Goal: Task Accomplishment & Management: Complete application form

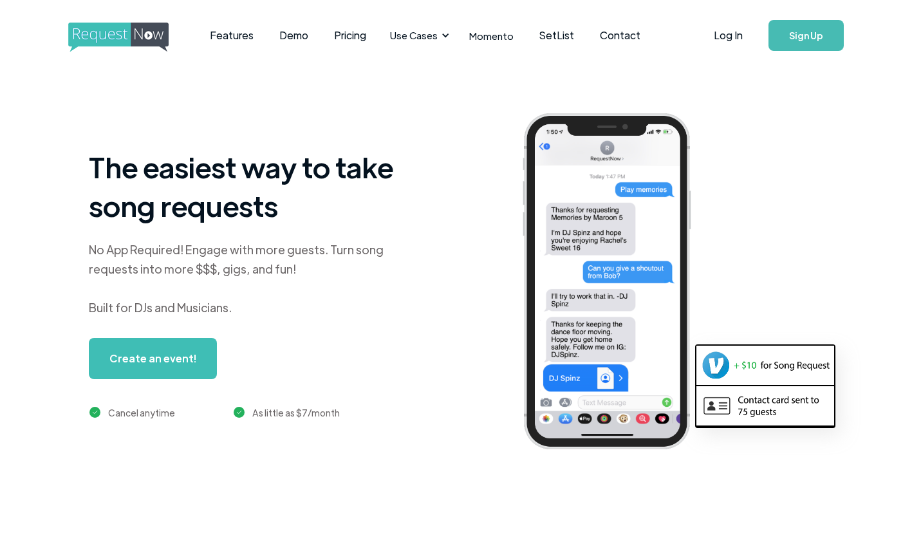
click at [731, 40] on link "Log In" at bounding box center [728, 35] width 55 height 45
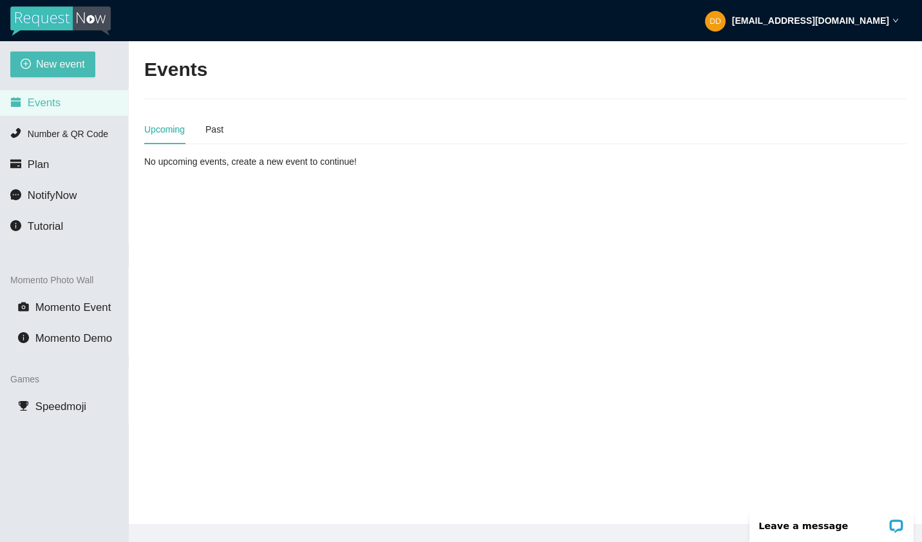
click at [48, 161] on span "Plan" at bounding box center [39, 164] width 22 height 12
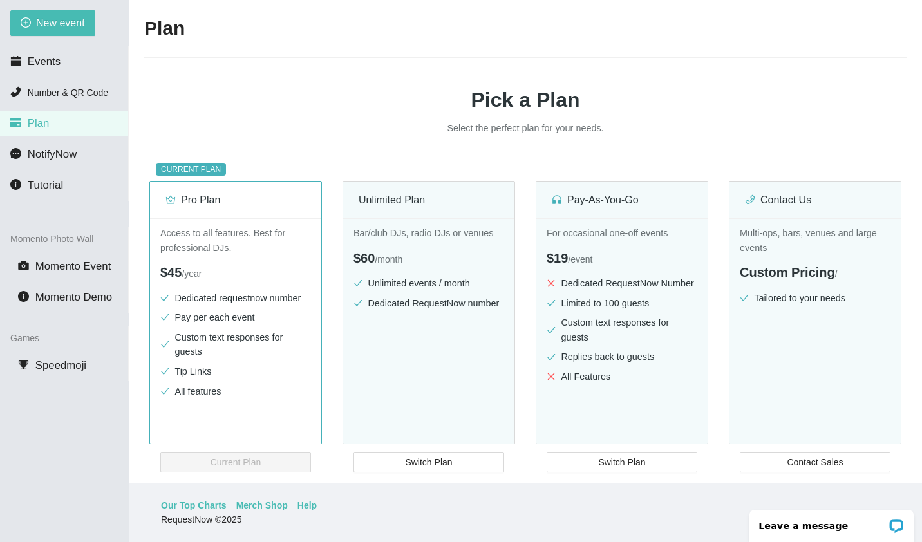
click at [49, 62] on span "Events" at bounding box center [44, 61] width 33 height 12
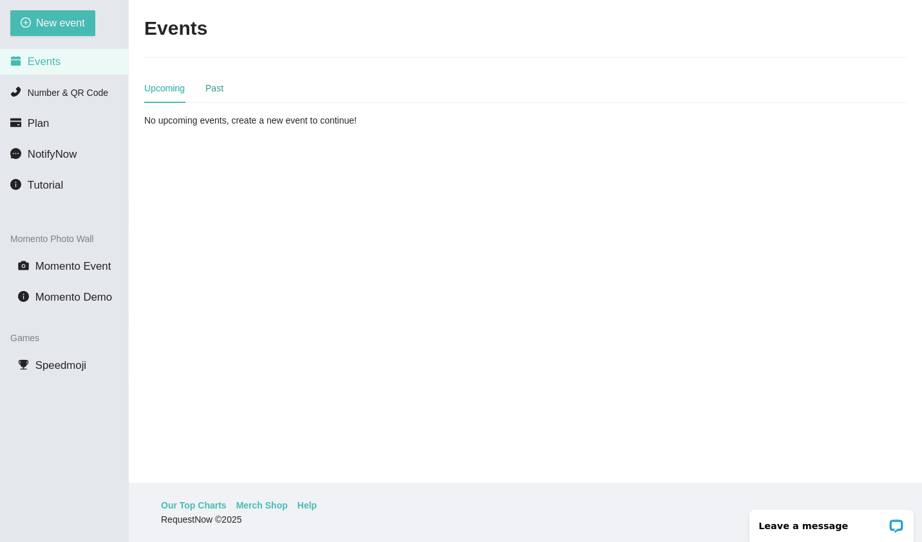
click at [218, 87] on div "Past" at bounding box center [214, 88] width 18 height 14
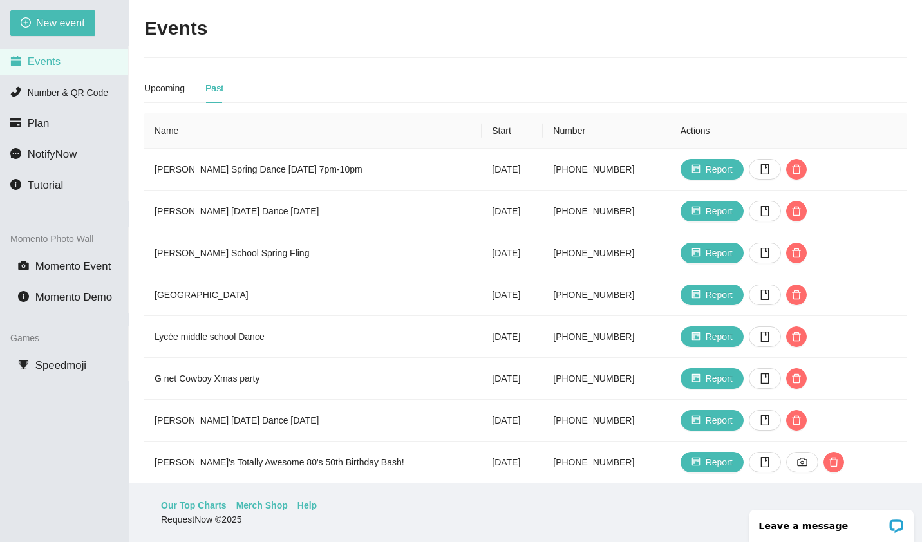
click at [840, 523] on p "Leave a message" at bounding box center [822, 526] width 127 height 10
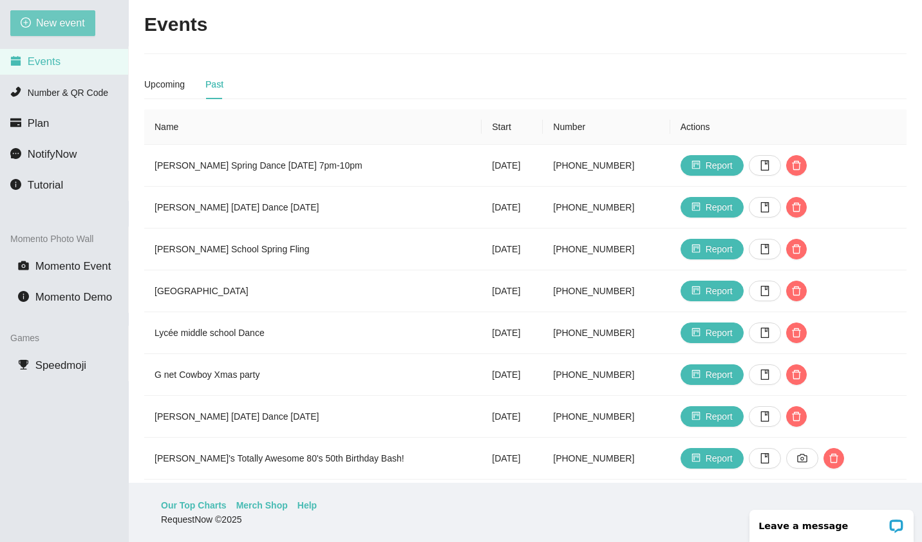
click at [54, 19] on span "New event" at bounding box center [60, 23] width 49 height 16
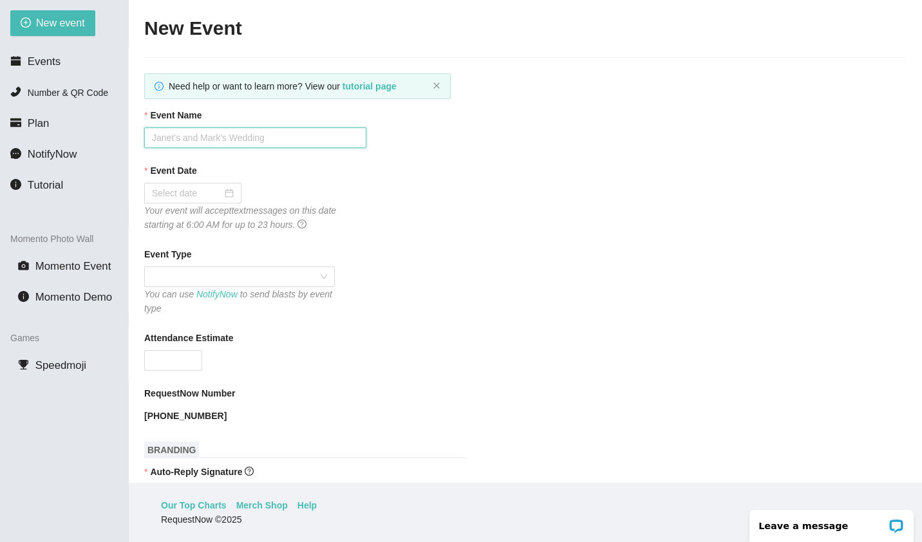
click at [315, 136] on input "Event Name" at bounding box center [255, 137] width 222 height 21
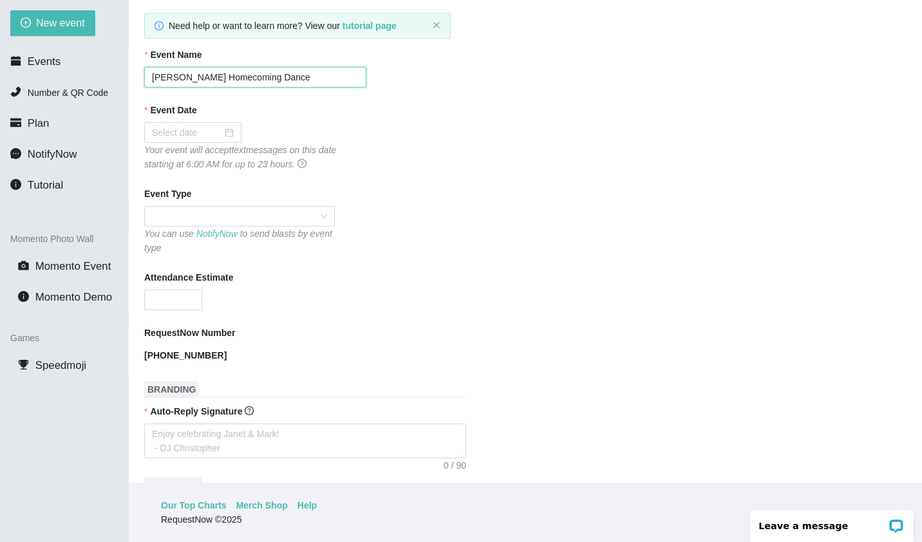
scroll to position [62, 0]
type input "[PERSON_NAME] Homecoming Dance"
click at [218, 131] on input "Event Date" at bounding box center [187, 131] width 70 height 14
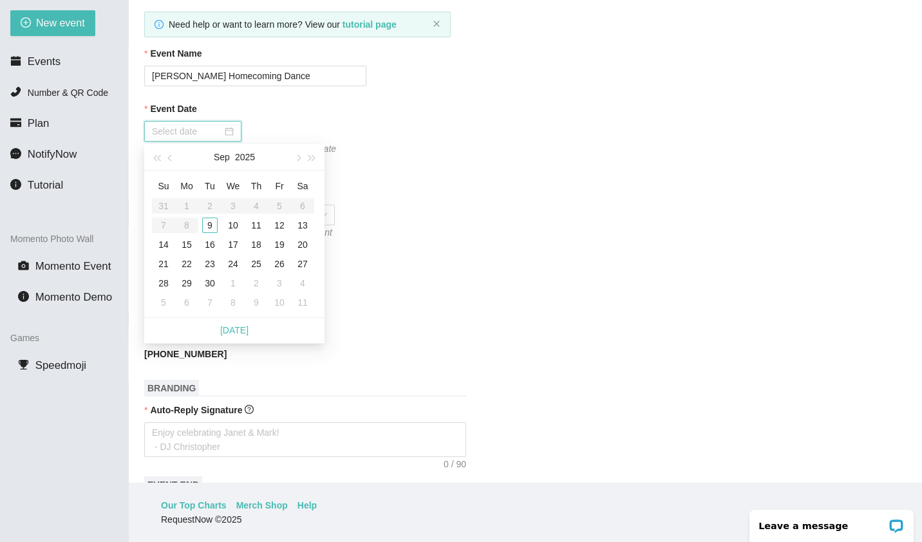
click at [302, 245] on div "20" at bounding box center [302, 244] width 15 height 15
type input "[DATE]"
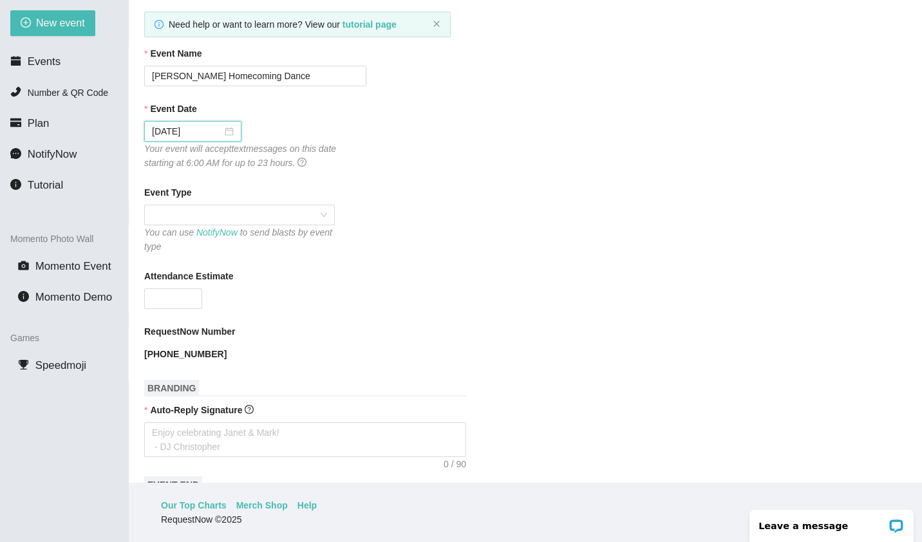
click at [331, 214] on div at bounding box center [239, 215] width 190 height 21
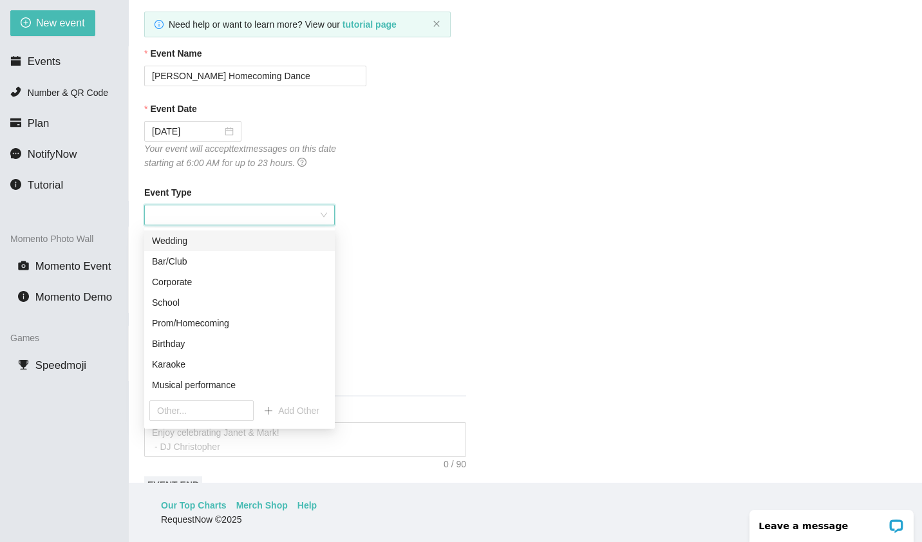
click at [231, 328] on div "Prom/Homecoming" at bounding box center [239, 323] width 175 height 14
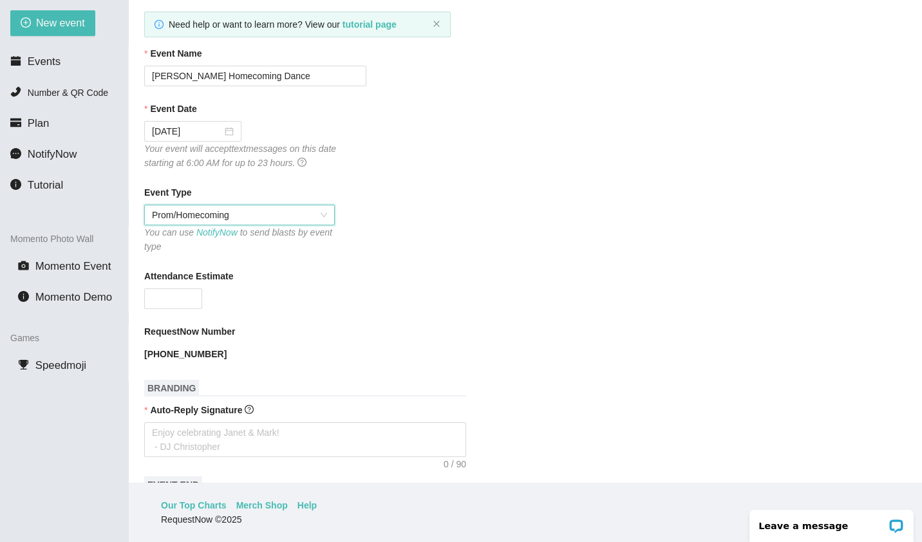
click at [172, 296] on input "Attendance Estimate" at bounding box center [173, 298] width 57 height 19
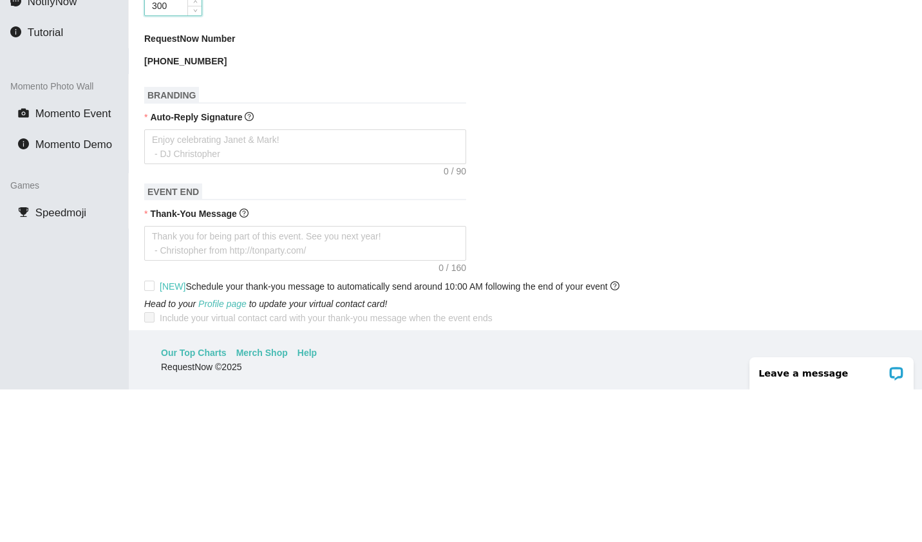
scroll to position [200, 0]
type input "300"
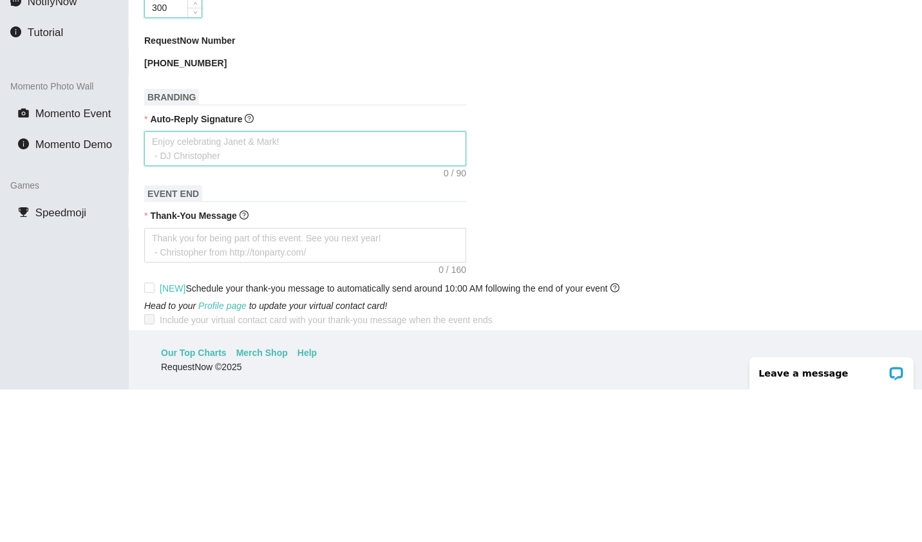
click at [390, 298] on textarea "Auto-Reply Signature" at bounding box center [305, 301] width 322 height 35
type textarea "T"
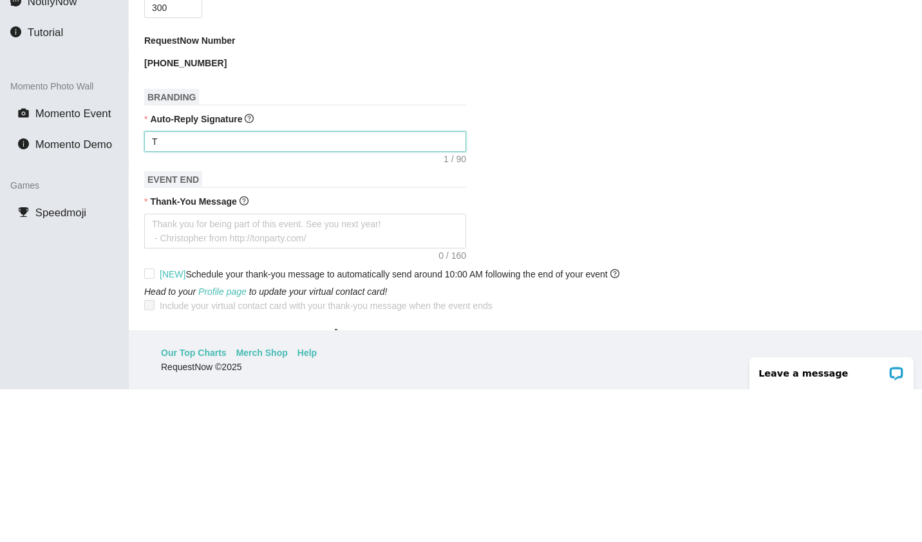
type textarea "Th"
type textarea "Tha"
type textarea "Than"
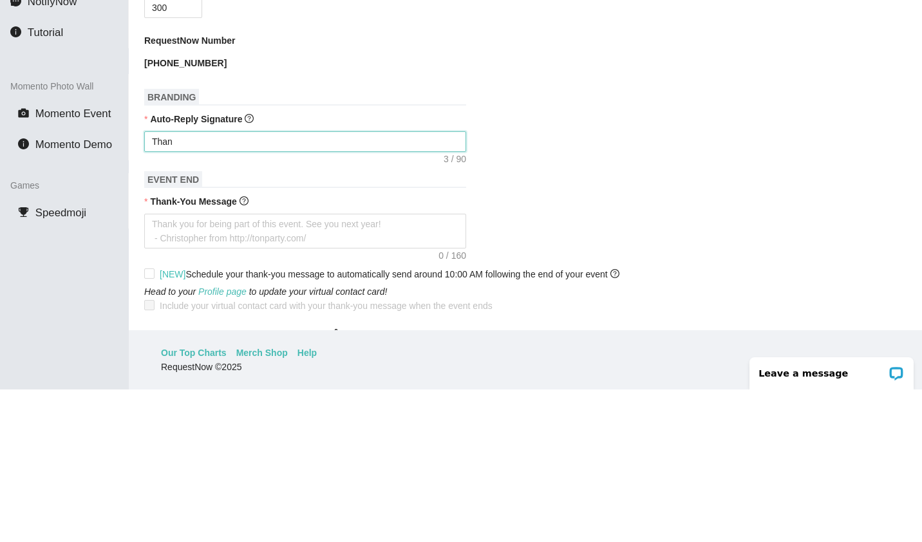
type textarea "Than"
type textarea "Thank"
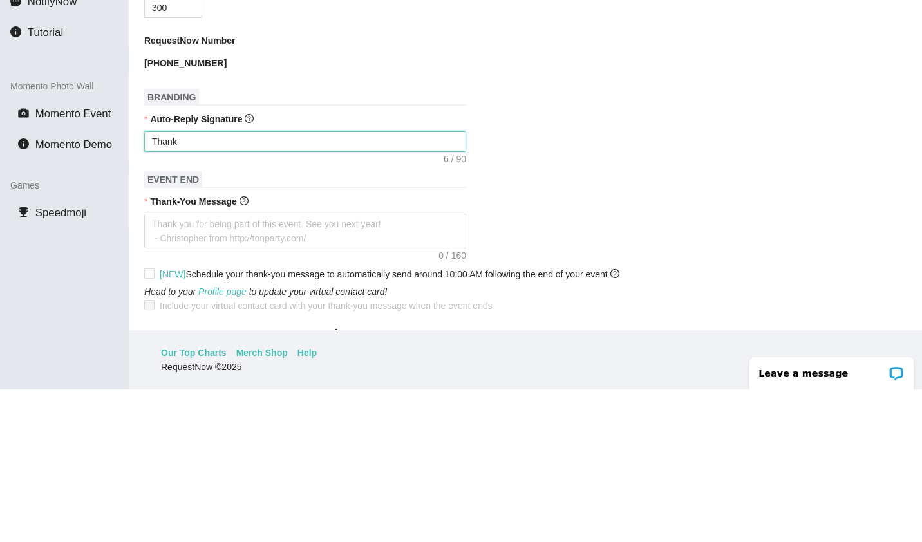
type textarea "Thank y"
type textarea "Thank yo"
type textarea "Thank you"
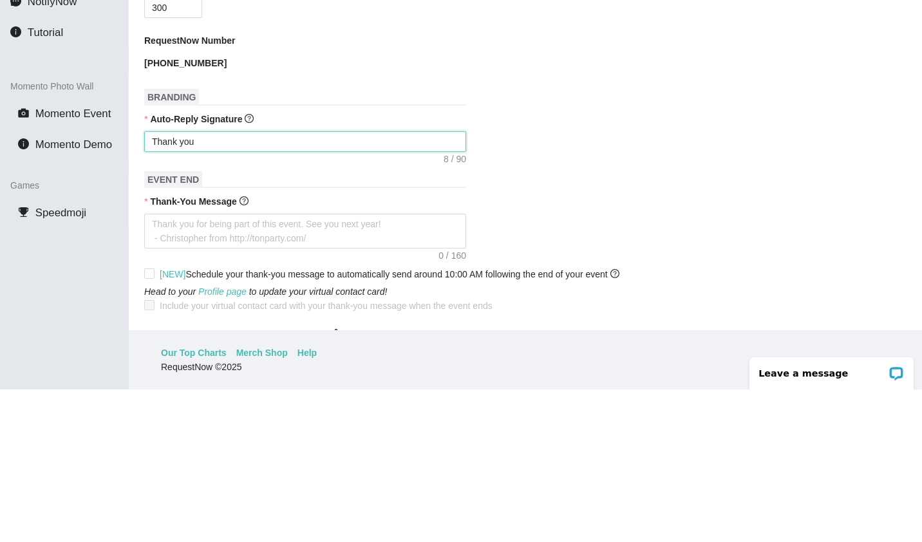
type textarea "Thank you"
type textarea "Thank you f"
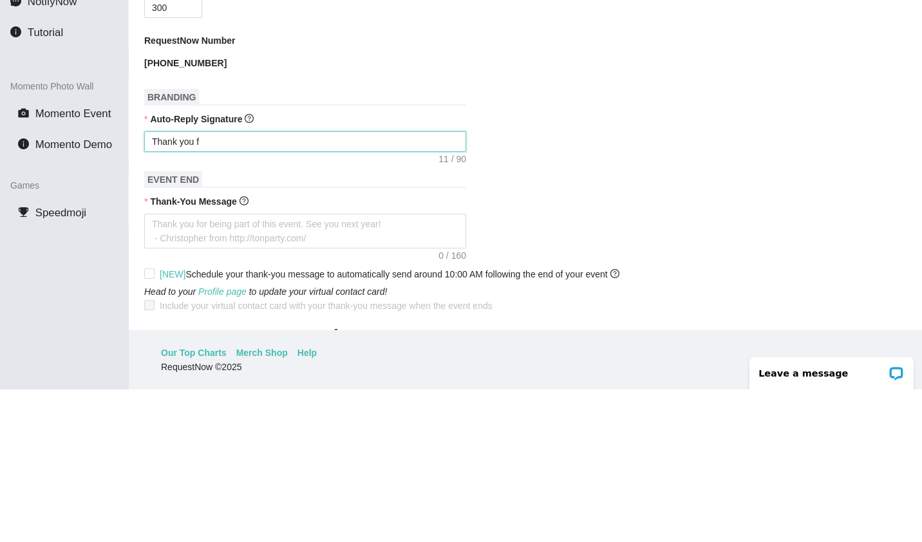
type textarea "Thank you fo"
type textarea "Thank you for"
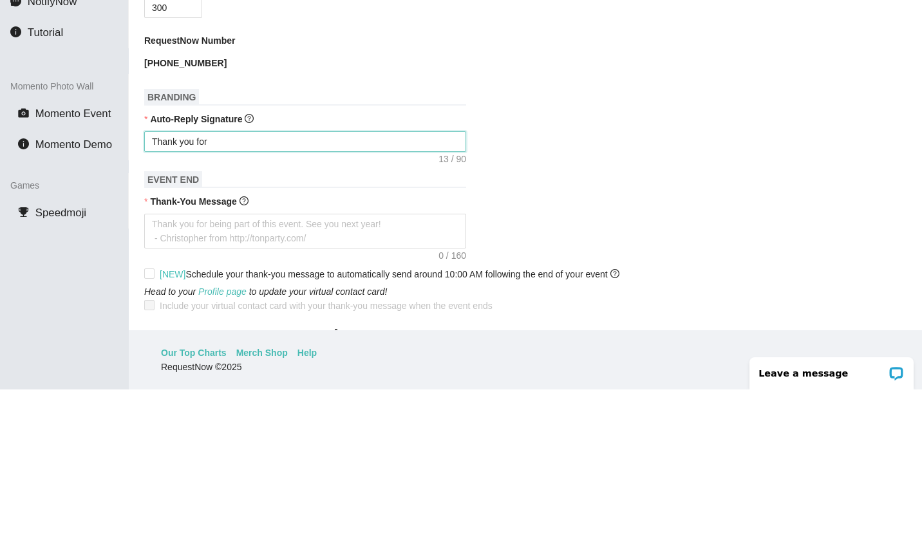
type textarea "Thank you for"
type textarea "Thank you for y"
type textarea "Thank you for yo"
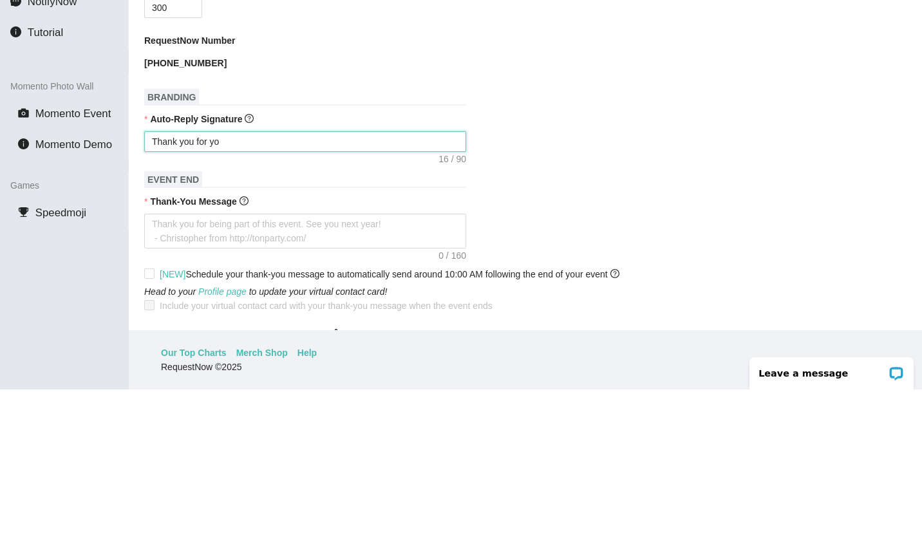
type textarea "Thank you for you"
type textarea "Thank you for your"
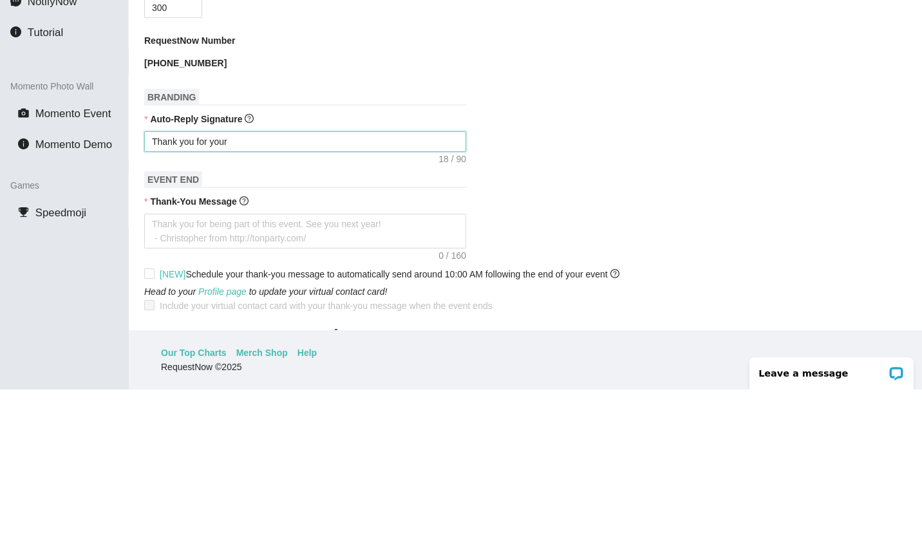
type textarea "Thank you for your"
type textarea "Thank you for your r"
type textarea "Thank you for your re"
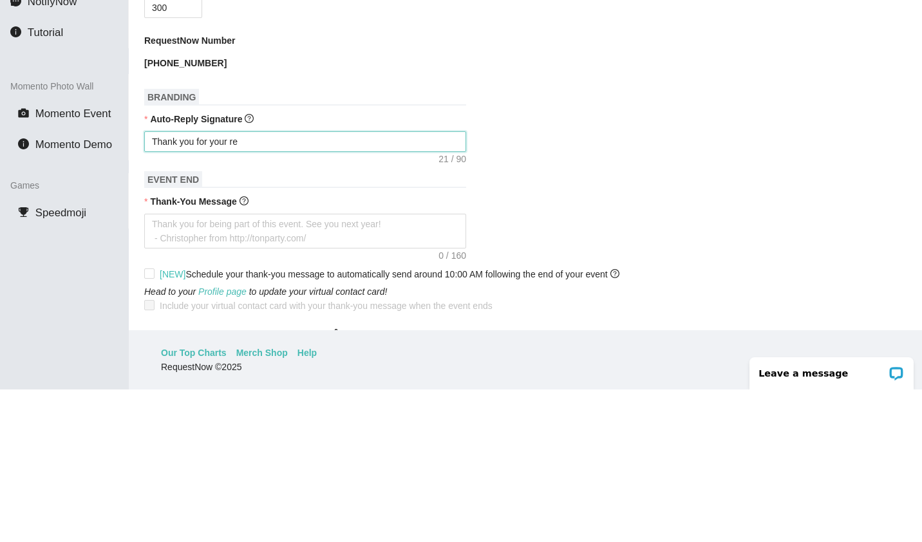
type textarea "Thank you for your req"
type textarea "Thank you for your requ"
type textarea "Thank you for your reque"
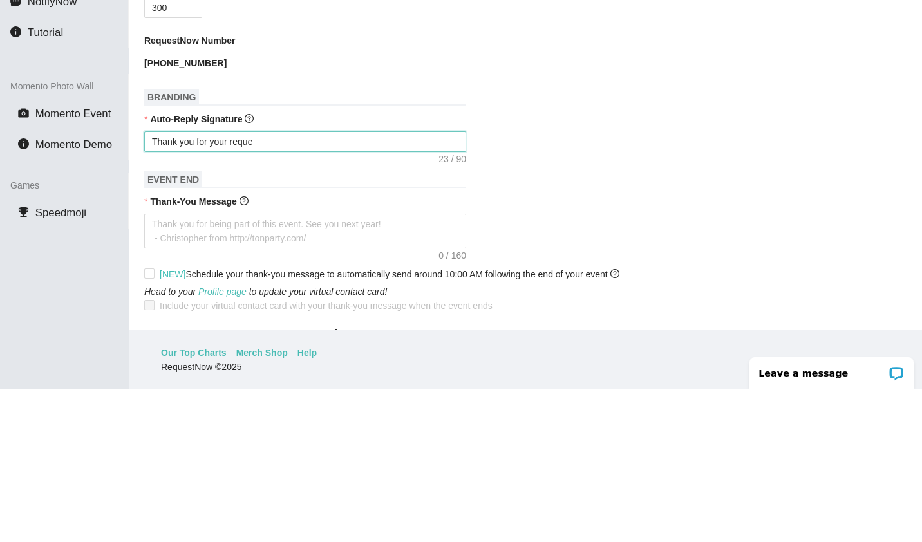
type textarea "Thank you for your reque"
type textarea "Thank you for your reques"
type textarea "Thank you for your request"
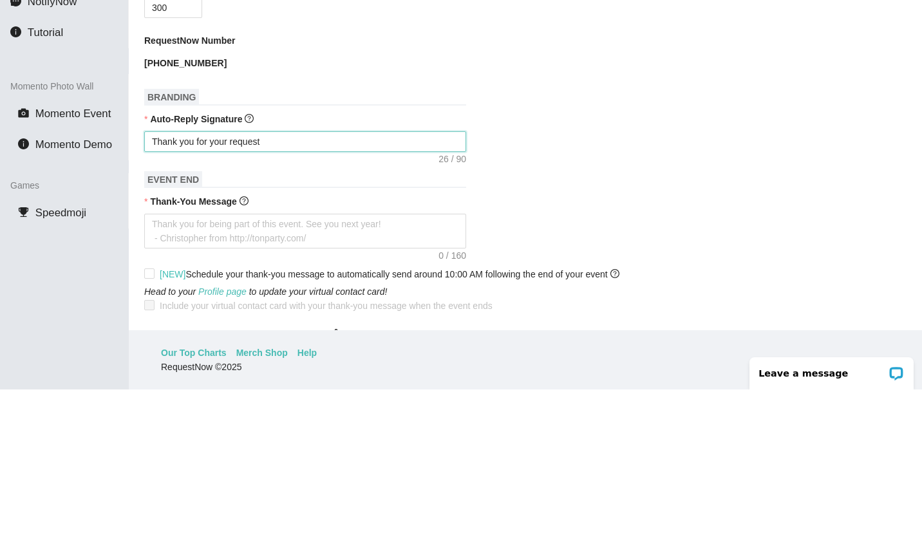
type textarea "Thank you for your request,"
type textarea "Thank you for your request, I"
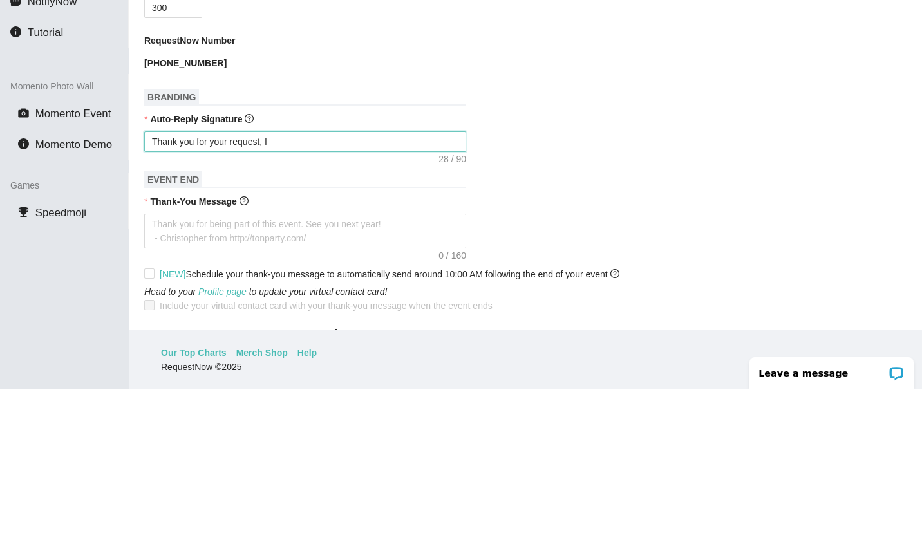
type textarea "Thank you for your request, I"
type textarea "Thank you for your request, I w"
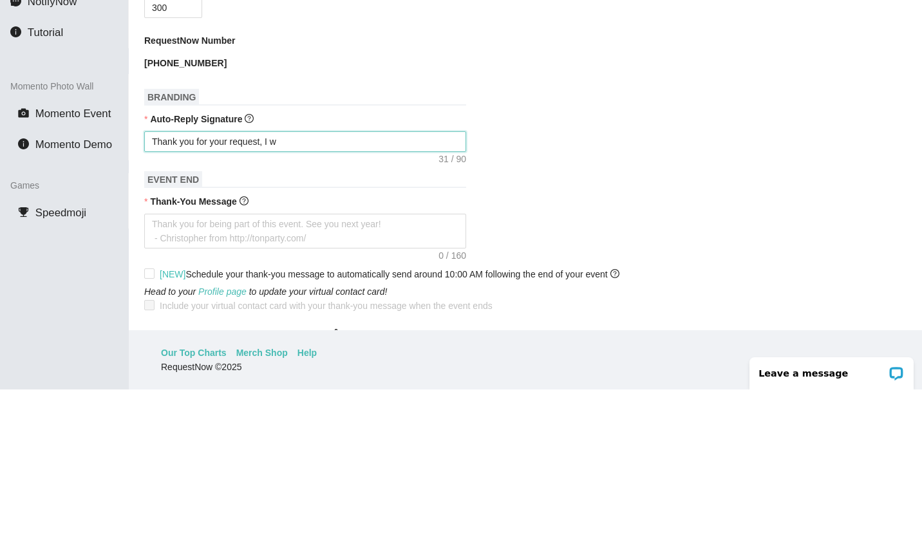
type textarea "Thank you for your request, I [GEOGRAPHIC_DATA]"
type textarea "Thank you for your request, I wil"
type textarea "Thank you for your request, I will"
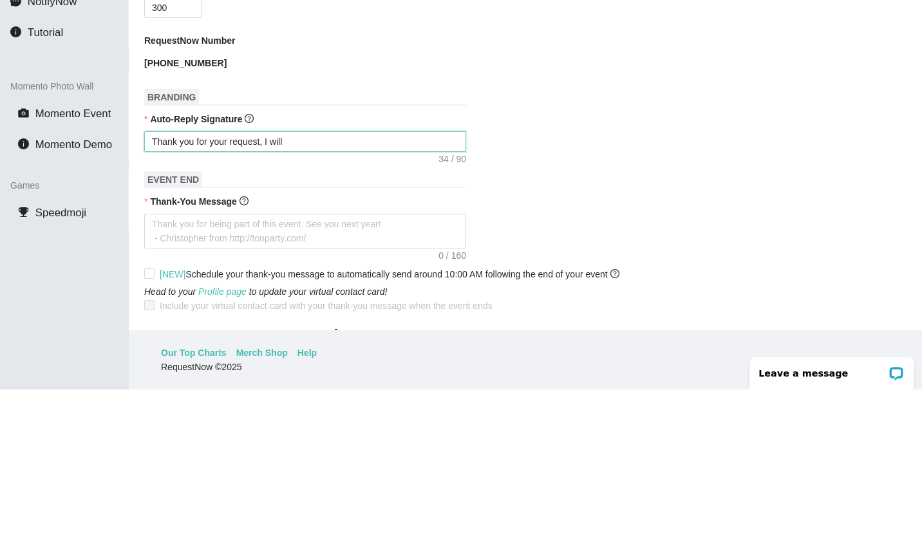
type textarea "Thank you for your request, I will"
type textarea "Thank you for your request, I willm"
type textarea "Thank you for your request, I willmt"
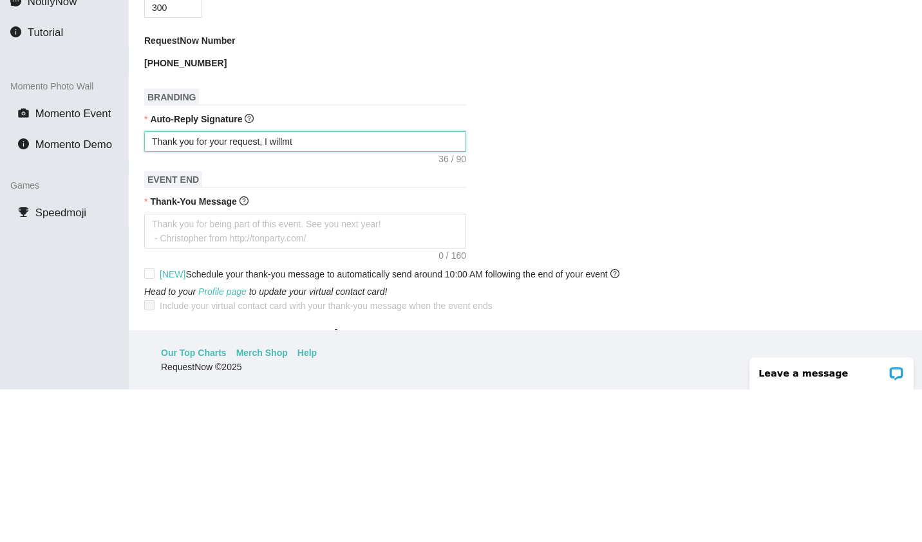
type textarea "Thank you for your request, I willmtr"
type textarea "Thank you for your request, I willmtry"
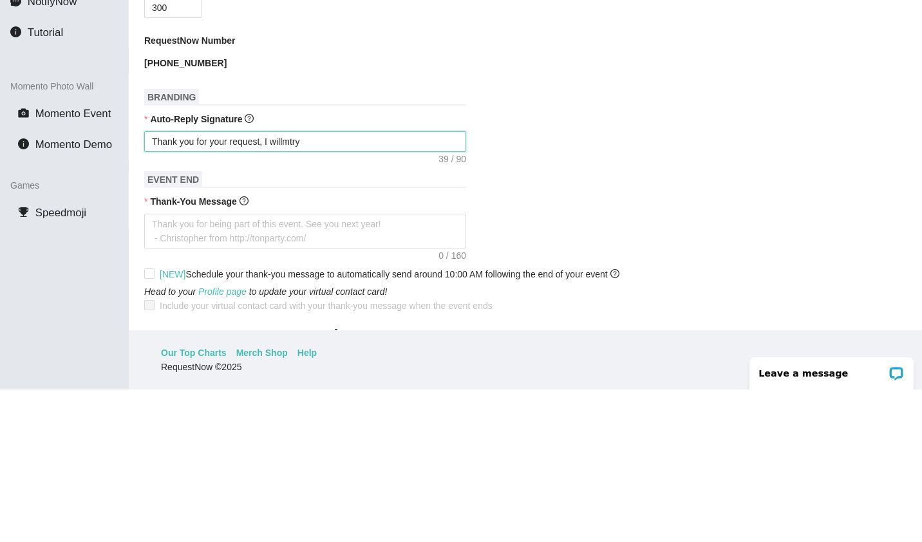
type textarea "Thank you for your request, I will try"
type textarea "Thank you for your request, I will try t"
type textarea "Thank you for your request, I will try to"
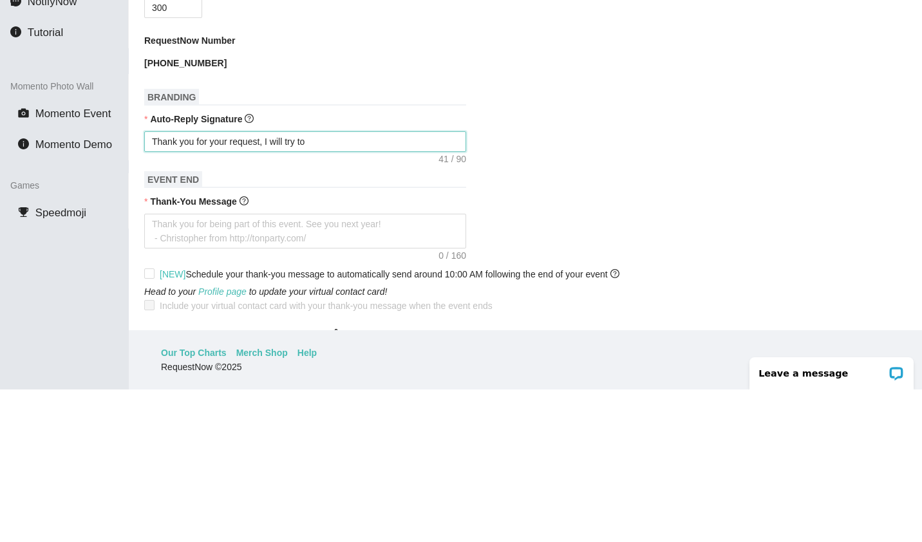
type textarea "Thank you for your request, I will try to"
type textarea "Thank you for your request, I will try to p"
type textarea "Thank you for your request, I will try to pl"
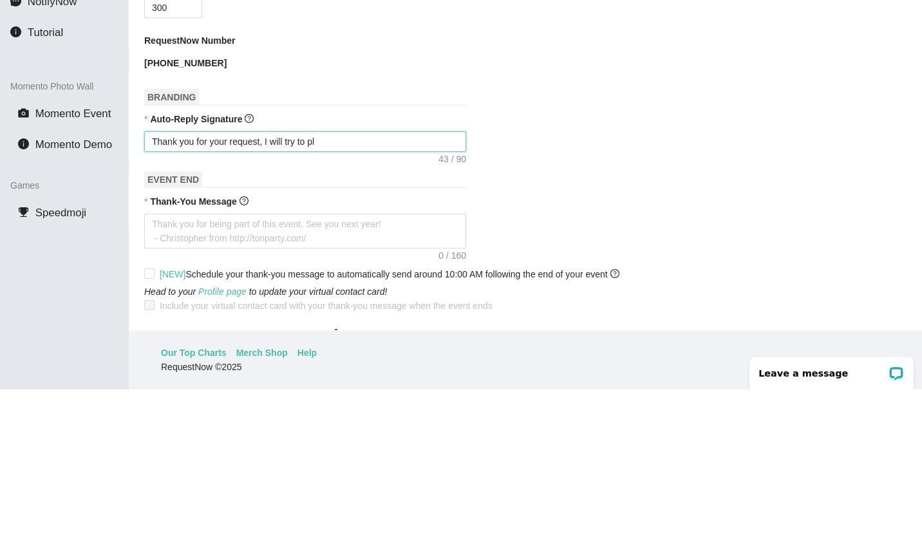
type textarea "Thank you for your request, I will try to pl"
type textarea "Thank you for your request, I will try to pla"
type textarea "Thank you for your request, I will try to play"
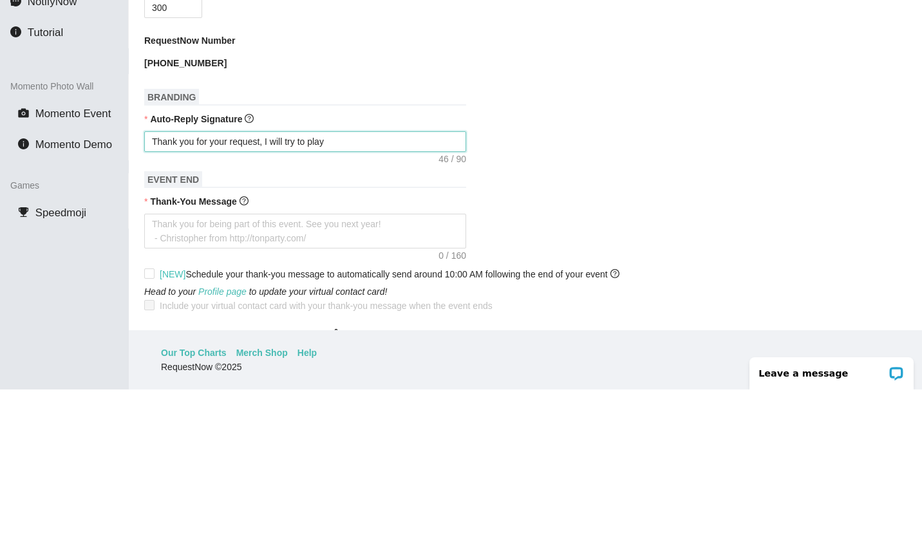
type textarea "Thank you for your request, I will try to play"
type textarea "Thank you for your request, I will try to play i"
type textarea "Thank you for your request, I will try to play it"
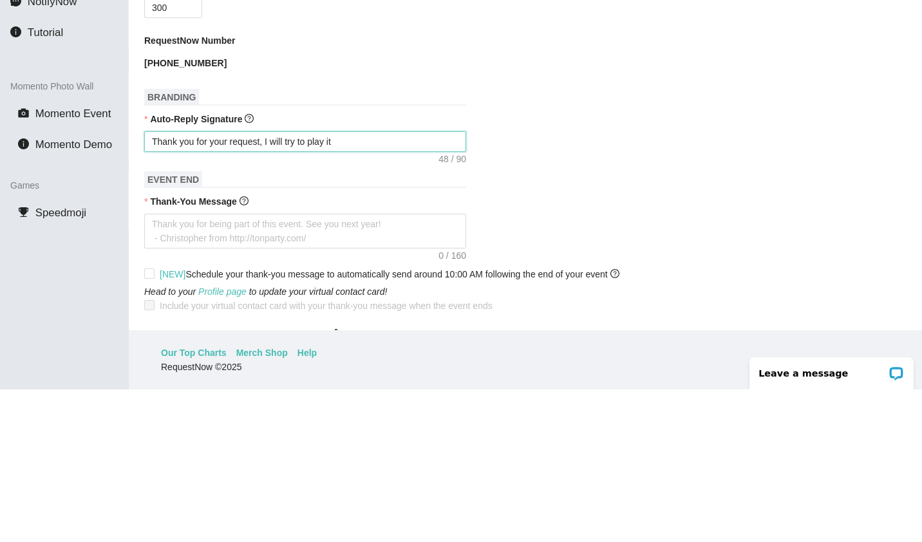
type textarea "Thank you for your request, I will try to play it"
type textarea "Thank you for your request, I will try to play it ."
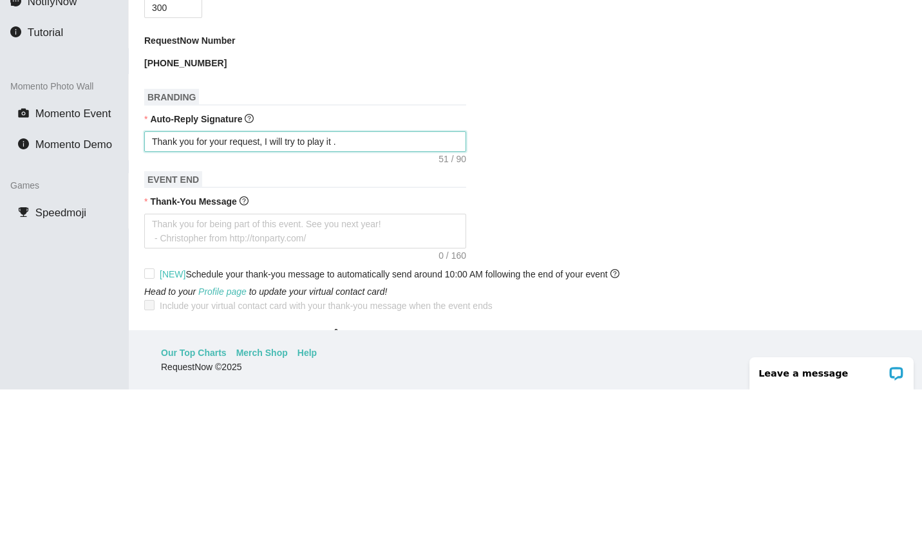
type textarea "Thank you for your request, I will try to play it .."
type textarea "Thank you for your request, I will try to play it ..."
type textarea "Thank you for your request, I will try to play it ...."
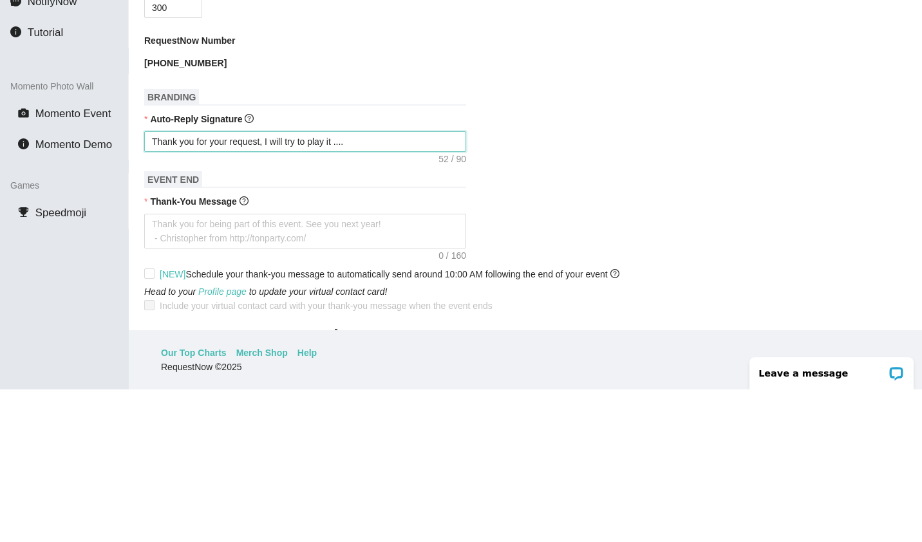
type textarea "Thank you for your request, I will try to play it ...."
type textarea "Thank you for your request, I will try to play it .... N"
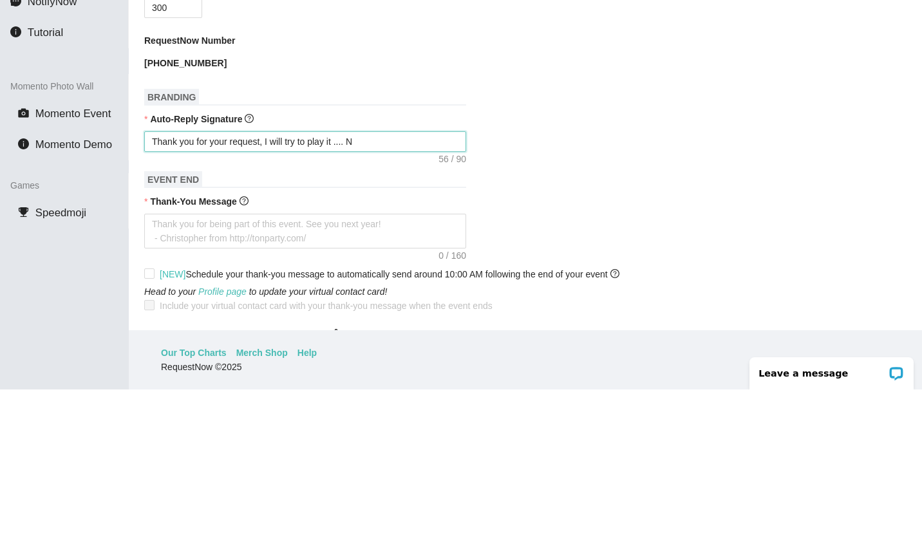
type textarea "Thank you for your request, I will try to play it .... No"
type textarea "Thank you for your request, I will try to play it .... No g"
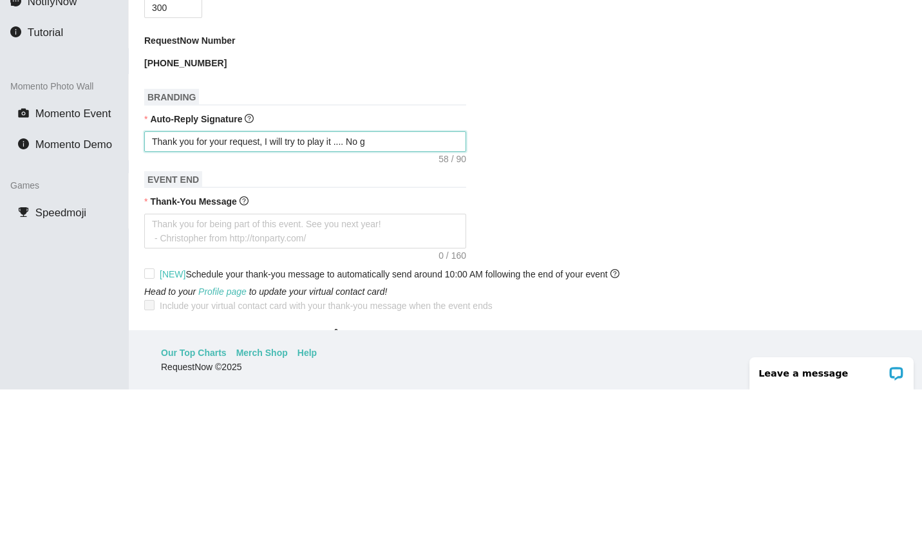
type textarea "Thank you for your request, I will try to play it .... No g"
type textarea "Thank you for your request, I will try to play it .... No gu"
type textarea "Thank you for your request, I will try to play it .... No guarantee"
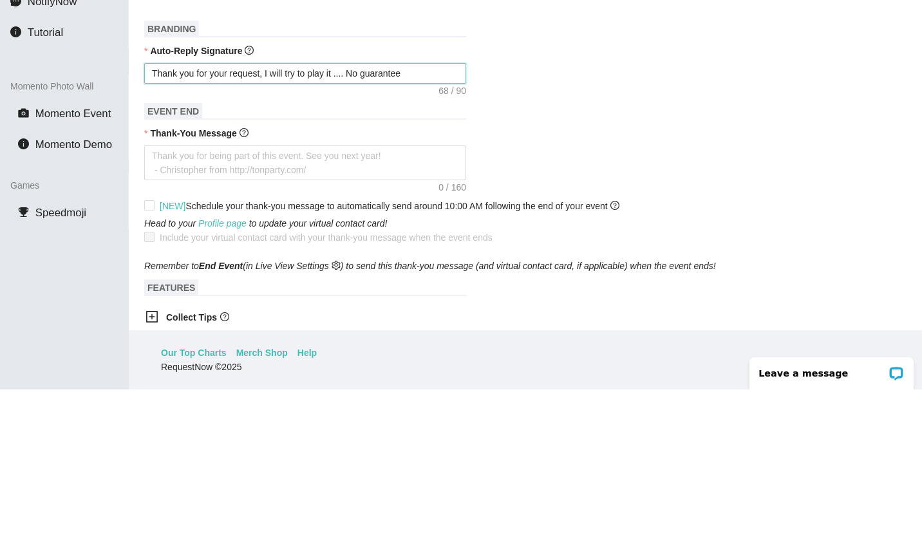
scroll to position [277, 0]
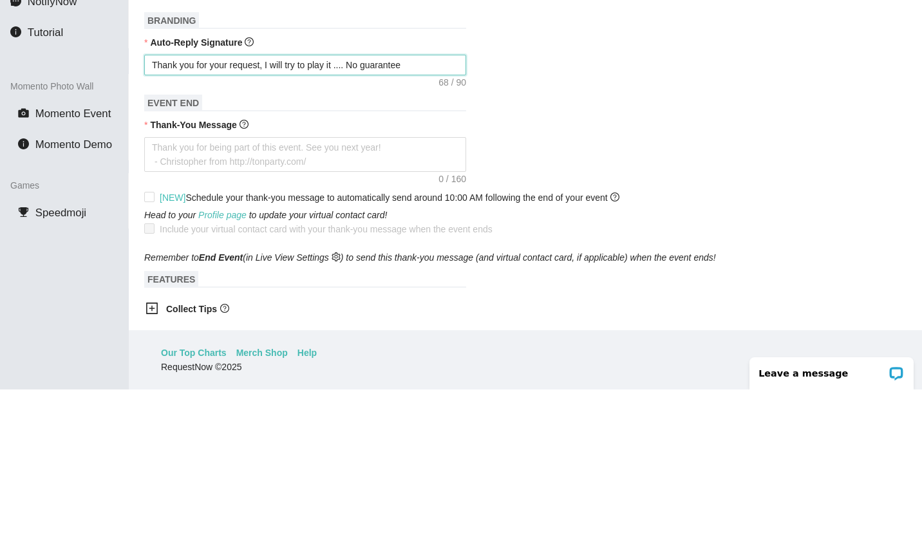
type textarea "Thank you for your request, I will try to play it .... No guarantee"
click at [398, 307] on textarea "Thank-You Message" at bounding box center [305, 307] width 322 height 35
type textarea "T"
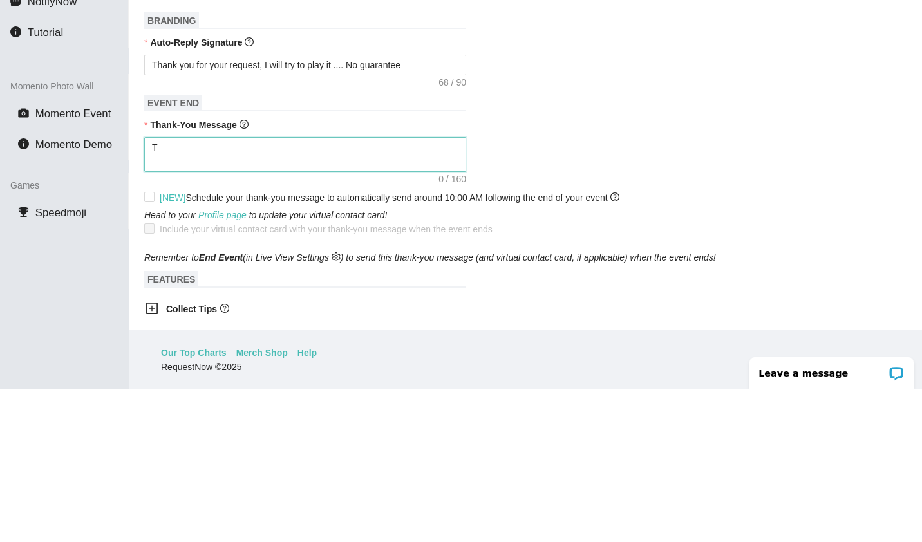
type textarea "T"
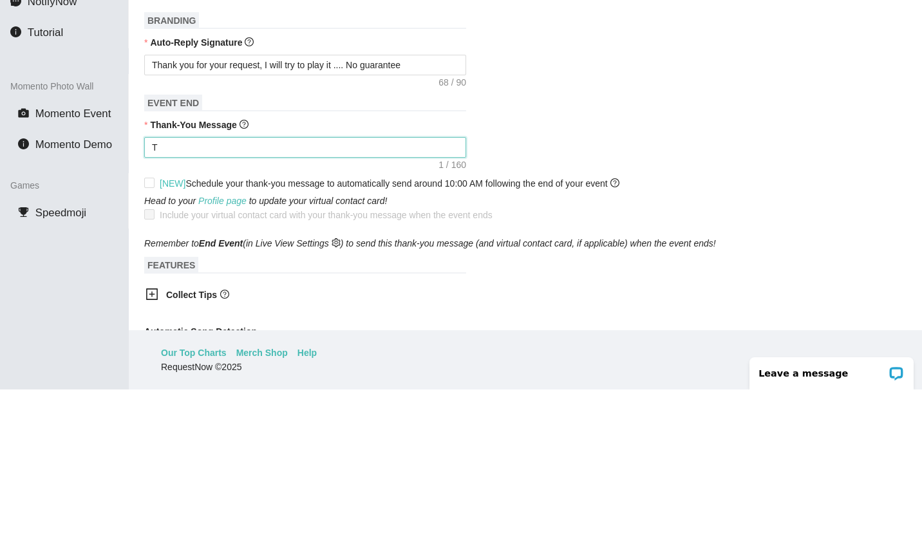
type textarea "Th"
type textarea "Tha"
type textarea "Than"
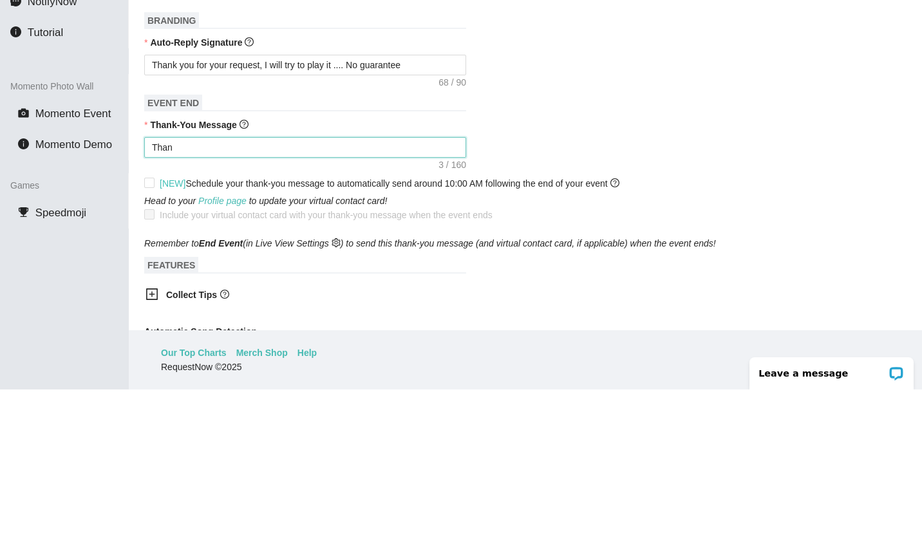
type textarea "Than"
type textarea "Thank"
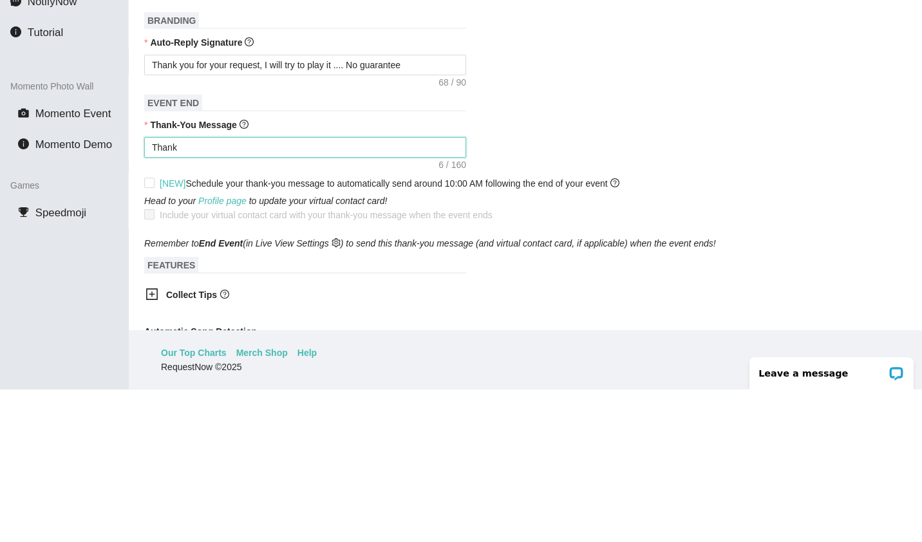
type textarea "Thank y"
type textarea "Thank yo"
type textarea "Thank you"
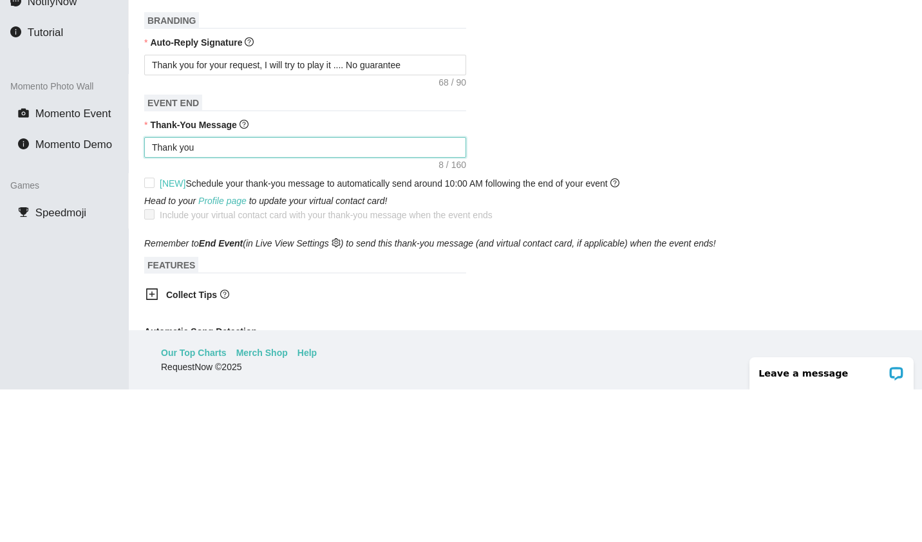
type textarea "Thank you"
type textarea "Thank you f"
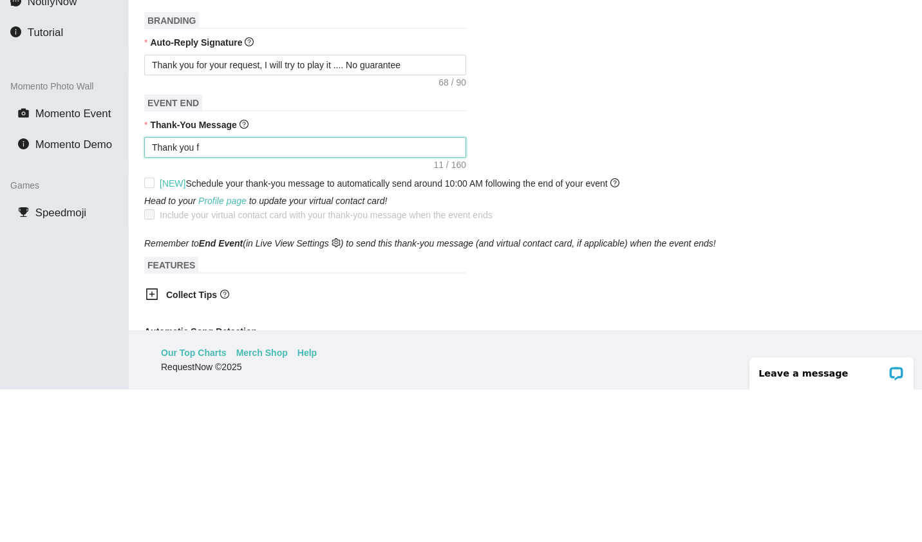
type textarea "Thank you fo"
type textarea "Thank you for"
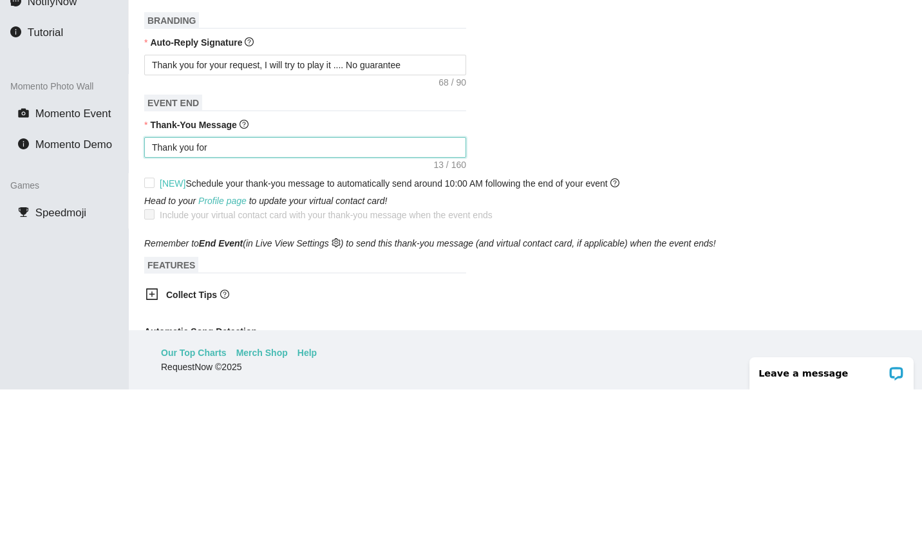
type textarea "Thank you for"
type textarea "Thank you for b"
type textarea "Thank you for be"
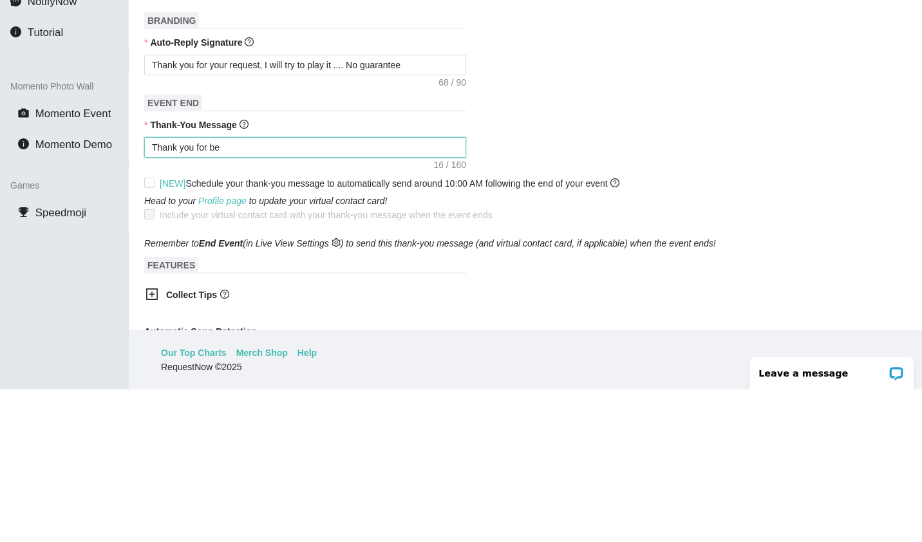
type textarea "Thank you for bei"
type textarea "Thank you for bein"
type textarea "Thank you for being"
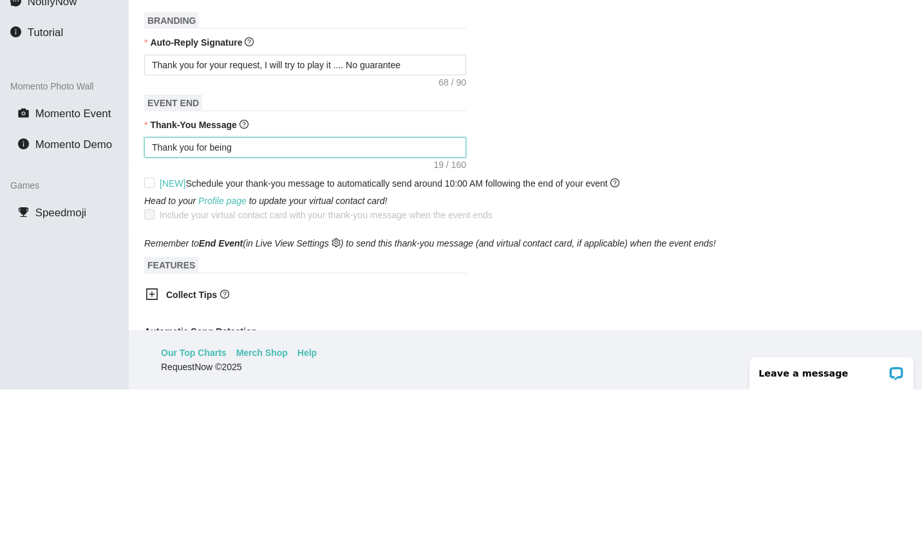
type textarea "Thank you for being"
type textarea "Thank you for being p"
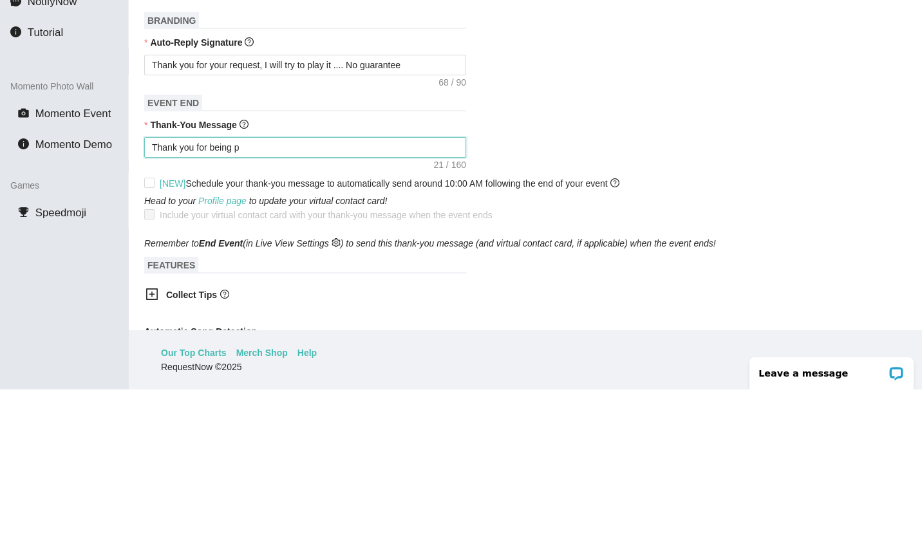
type textarea "Thank you for being pa"
type textarea "Thank you for being par"
type textarea "Thank you for being part"
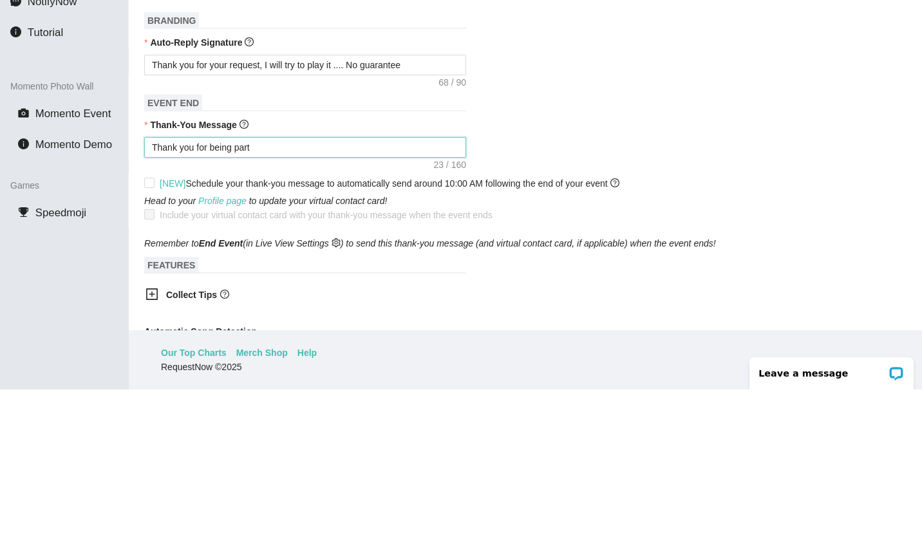
type textarea "Thank you for being part"
type textarea "Thank you for being part o"
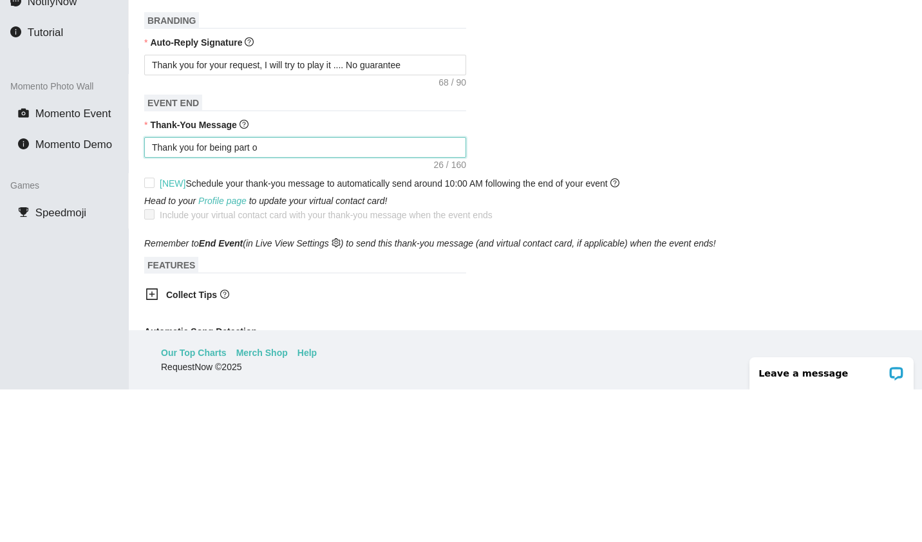
type textarea "Thank you for being part of"
type textarea "Thank you for being part of t"
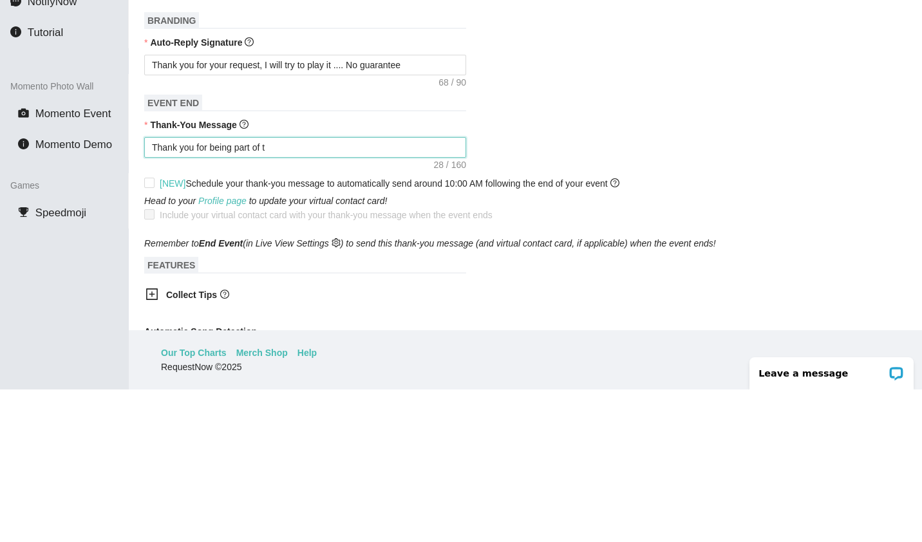
type textarea "Thank you for being part of t"
type textarea "Thank you for being part of th"
type textarea "Thank you for being part of thi"
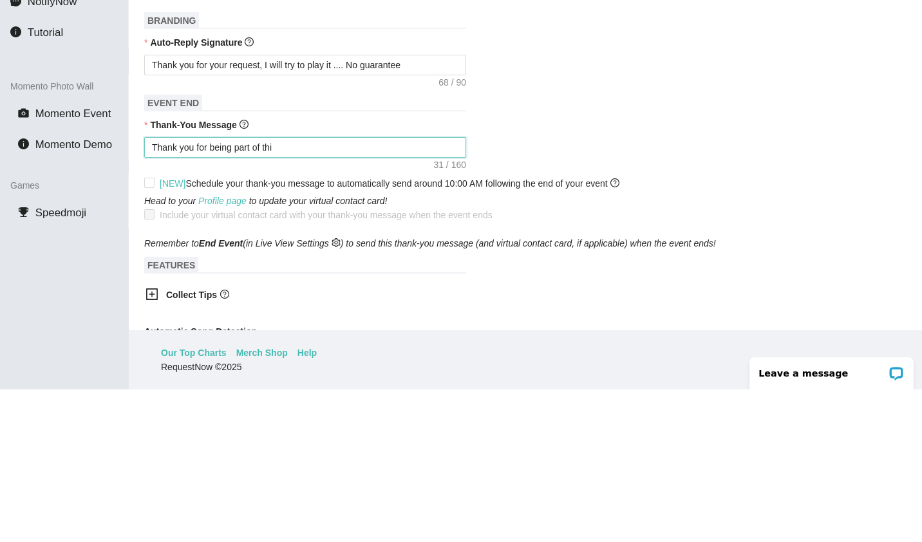
type textarea "Thank you for being part of this"
type textarea "Thank you for being part of this e"
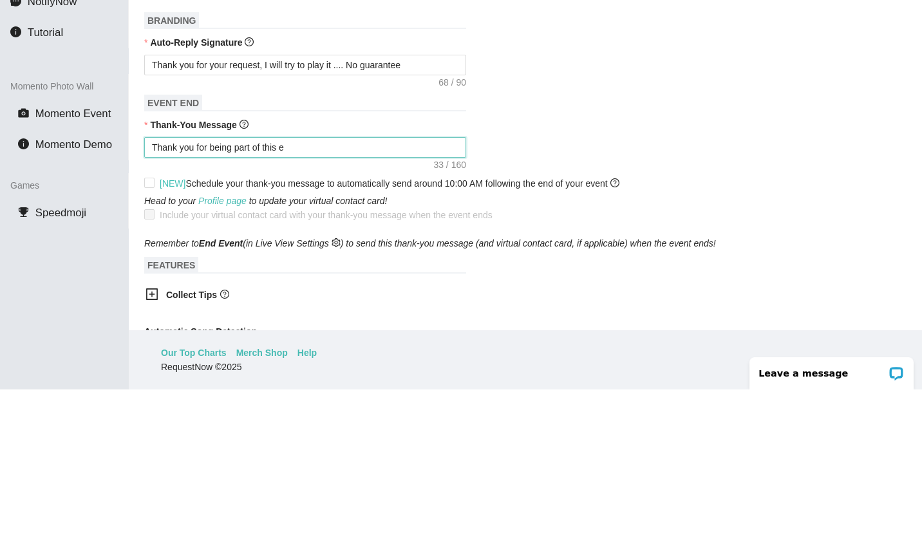
type textarea "Thank you for being part of this e"
type textarea "Thank you for being part of this ev"
type textarea "Thank you for being part of this eve"
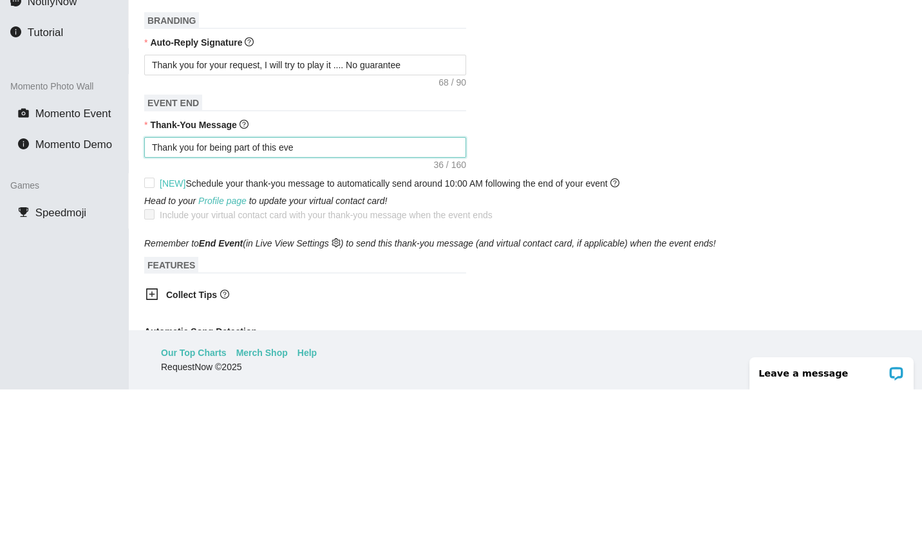
type textarea "Thank you for being part of this even"
type textarea "Thank you for being part of this event"
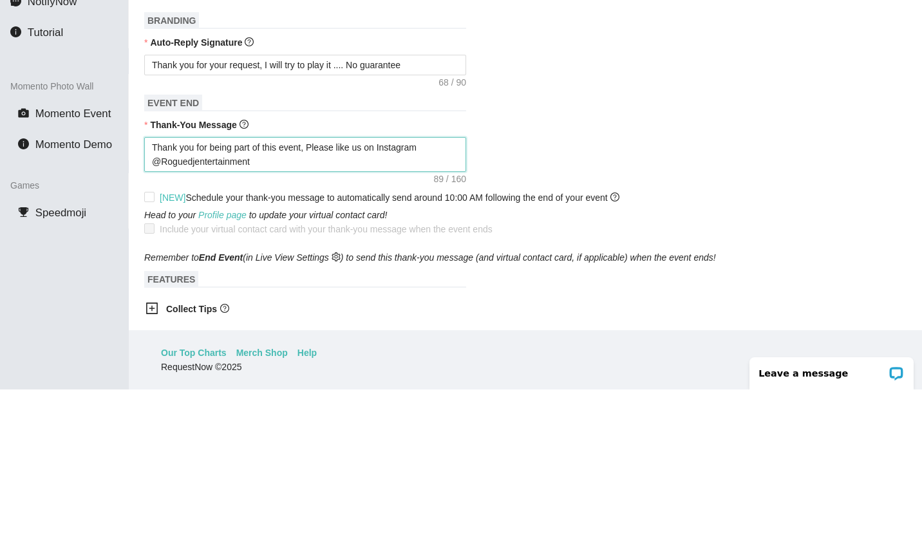
click at [371, 304] on textarea "Thank you for being part of this event, Please like us on Instagram @Roguedjent…" at bounding box center [305, 307] width 322 height 35
click at [395, 303] on textarea "Thank you for being part of this event, Please like us on www. Instagram @Rogue…" at bounding box center [305, 307] width 322 height 35
click at [405, 302] on textarea "Thank you for being part of this event, Please like us on www. Instagram @Rogue…" at bounding box center [305, 307] width 322 height 35
click at [439, 307] on textarea "Thank you for being part of this event, Please like us on www.instagram @Rogued…" at bounding box center [305, 307] width 322 height 35
click at [246, 317] on textarea "Thank you for being part of this event, Please like us on [DOMAIN_NAME][URL]" at bounding box center [305, 307] width 322 height 35
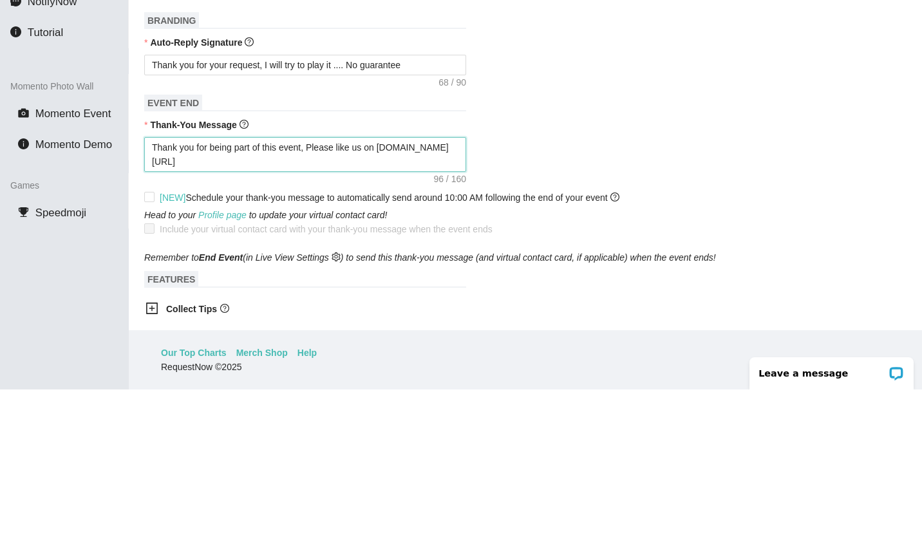
click at [394, 310] on textarea "Thank you for being part of this event, Please like us on [DOMAIN_NAME][URL]" at bounding box center [305, 307] width 322 height 35
click at [412, 303] on textarea "Thank you for being part of this event, Please like us on [DOMAIN_NAME][URL]" at bounding box center [305, 307] width 322 height 35
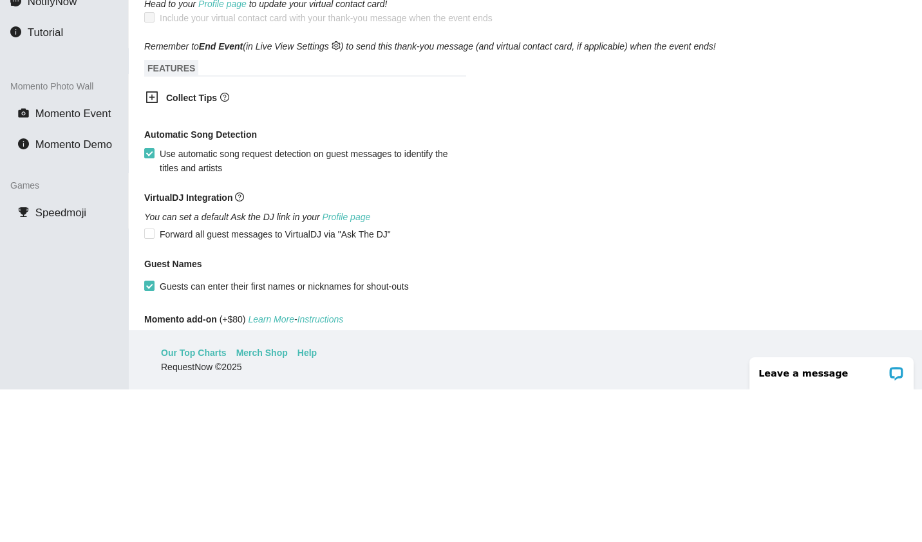
scroll to position [512, 0]
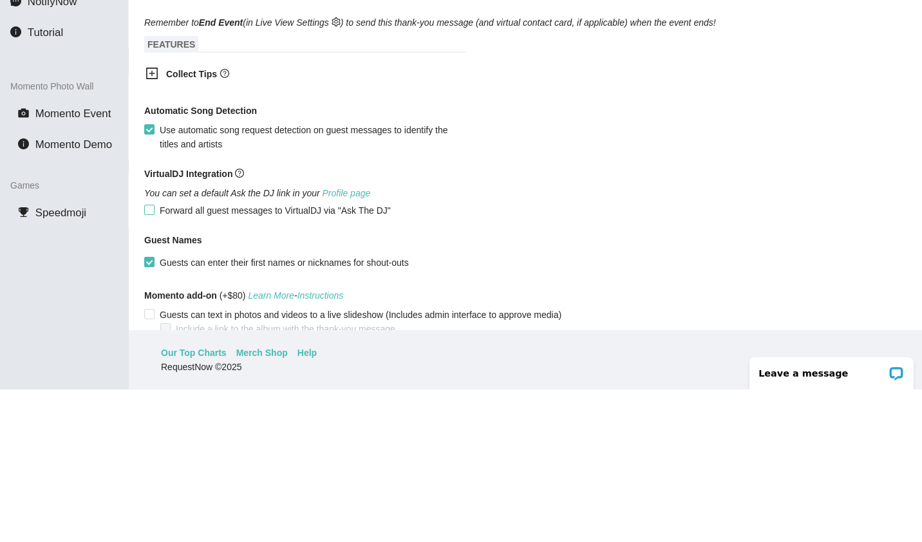
click at [151, 366] on input "Forward all guest messages to VirtualDJ via "Ask The DJ"" at bounding box center [148, 361] width 9 height 9
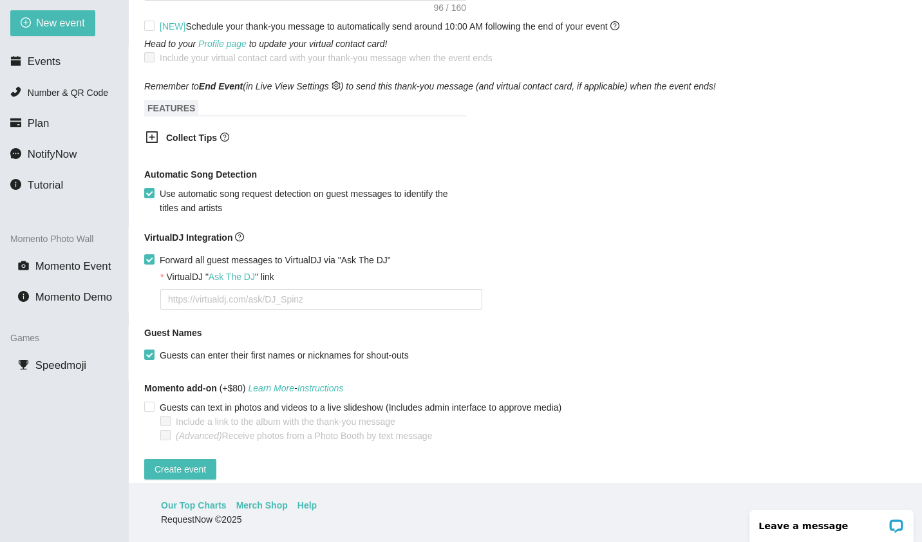
scroll to position [601, 0]
click at [149, 261] on input "Forward all guest messages to VirtualDJ via "Ask The DJ"" at bounding box center [148, 258] width 9 height 9
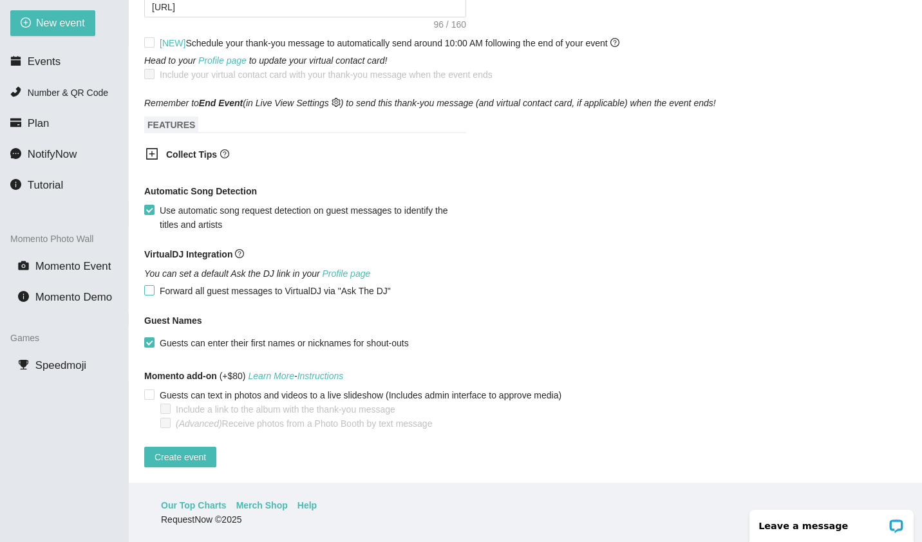
scroll to position [594, 0]
click at [183, 450] on span "Create event" at bounding box center [179, 457] width 51 height 14
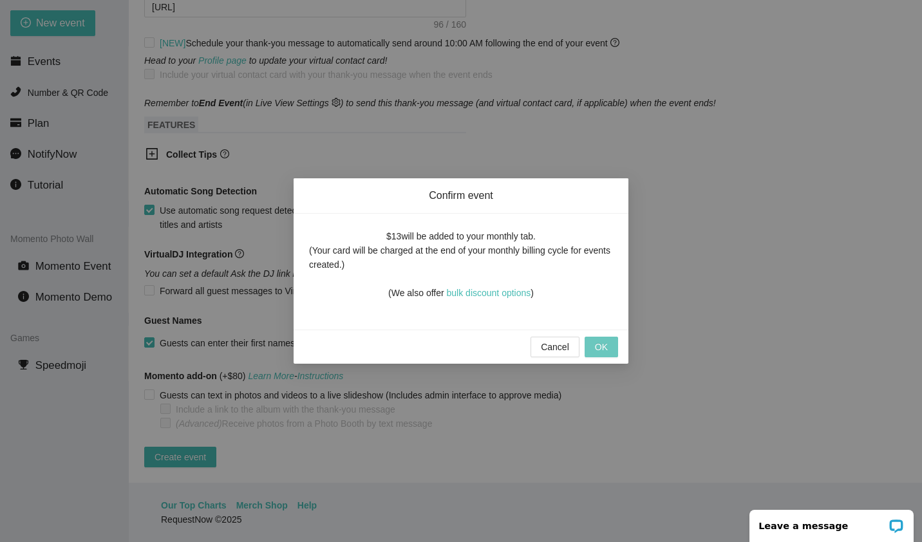
click at [601, 349] on span "OK" at bounding box center [601, 347] width 13 height 14
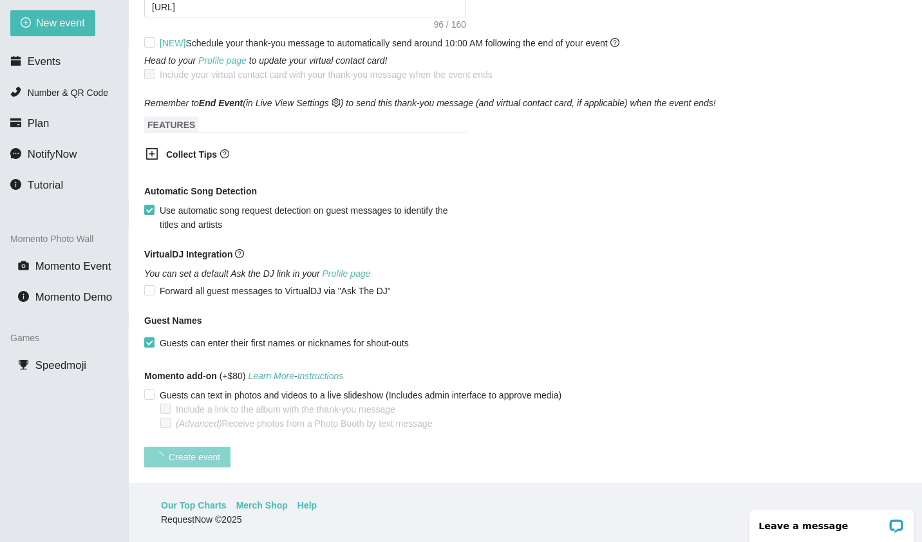
scroll to position [144, 0]
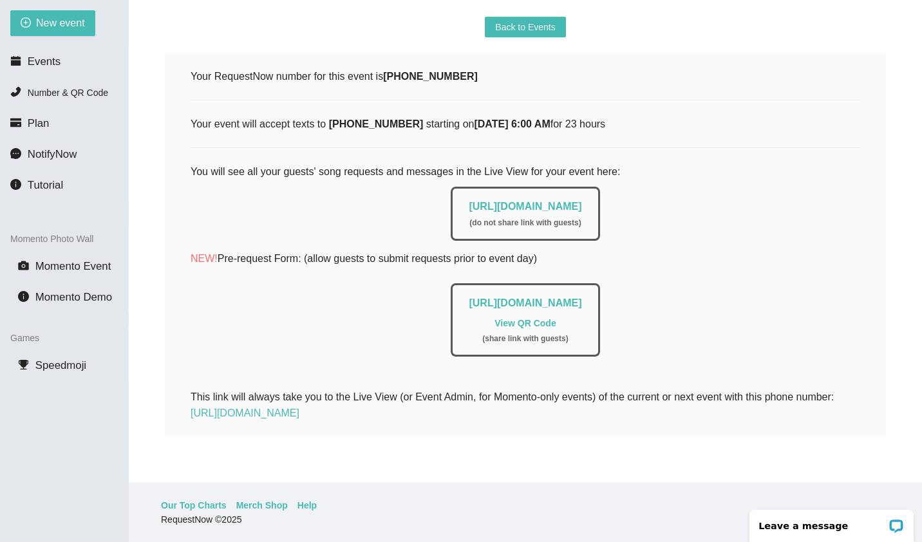
click at [48, 67] on span "Events" at bounding box center [44, 61] width 33 height 12
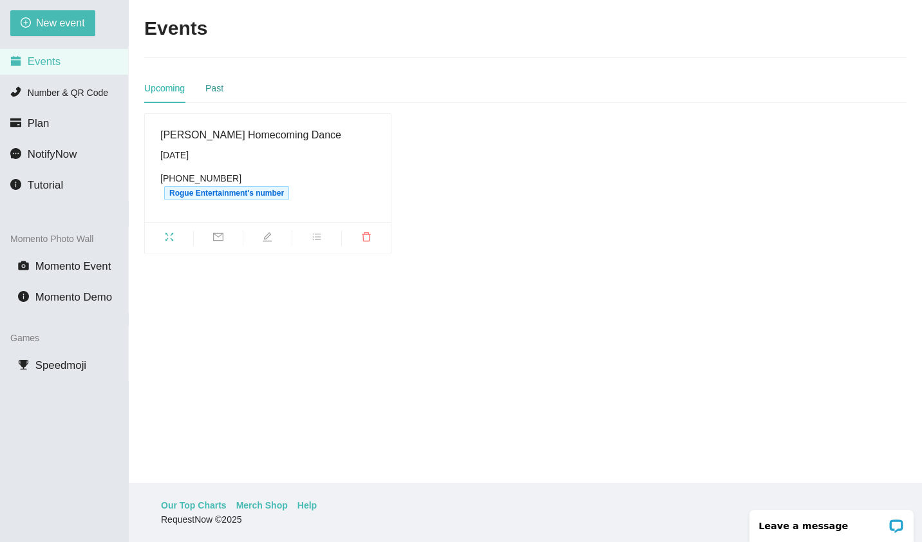
click at [218, 88] on div "Past" at bounding box center [214, 88] width 18 height 14
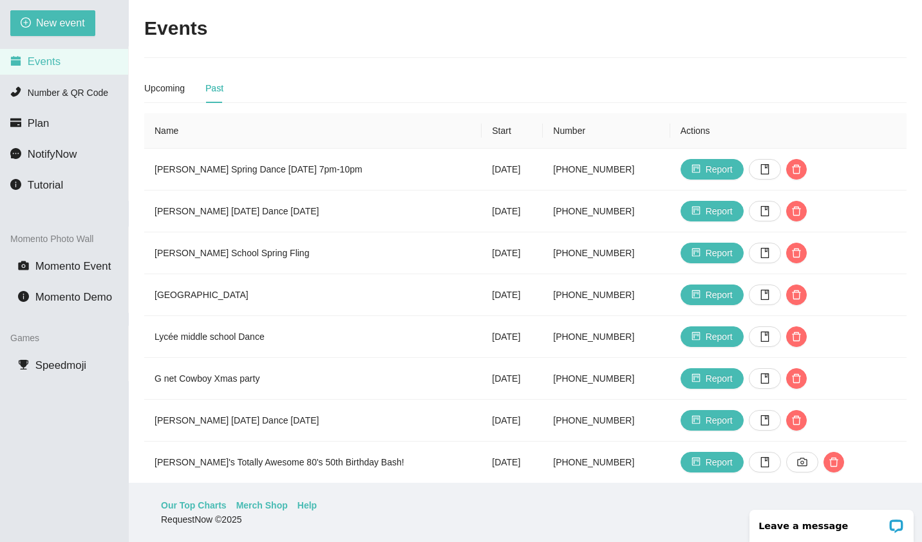
click at [192, 167] on td "[PERSON_NAME] Spring Dance [DATE] 7pm-10pm" at bounding box center [312, 170] width 337 height 42
click at [217, 174] on td "[PERSON_NAME] Spring Dance [DATE] 7pm-10pm" at bounding box center [312, 170] width 337 height 42
click at [214, 176] on td "[PERSON_NAME] Spring Dance [DATE] 7pm-10pm" at bounding box center [312, 170] width 337 height 42
click at [212, 177] on td "[PERSON_NAME] Spring Dance [DATE] 7pm-10pm" at bounding box center [312, 170] width 337 height 42
click at [611, 169] on td "[PHONE_NUMBER]" at bounding box center [606, 170] width 127 height 42
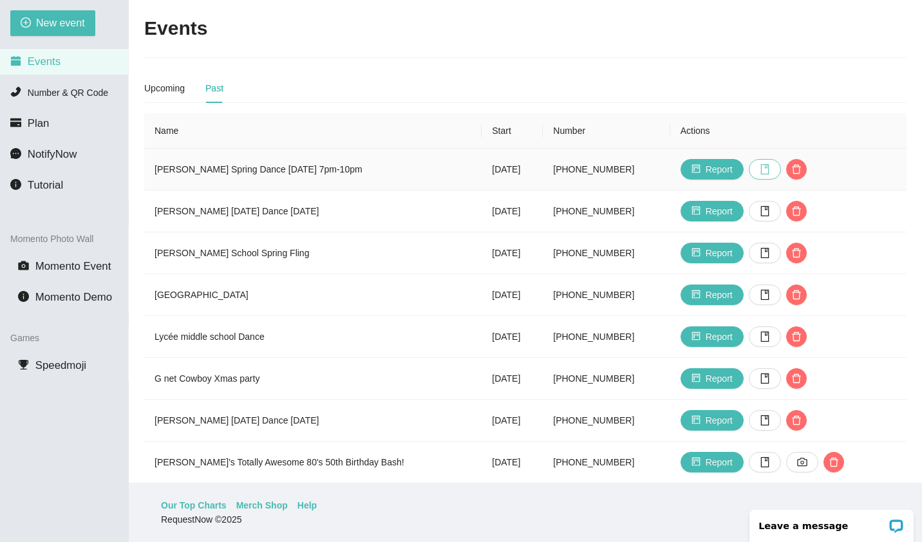
click at [761, 169] on icon "book" at bounding box center [764, 169] width 10 height 10
